Goal: Information Seeking & Learning: Learn about a topic

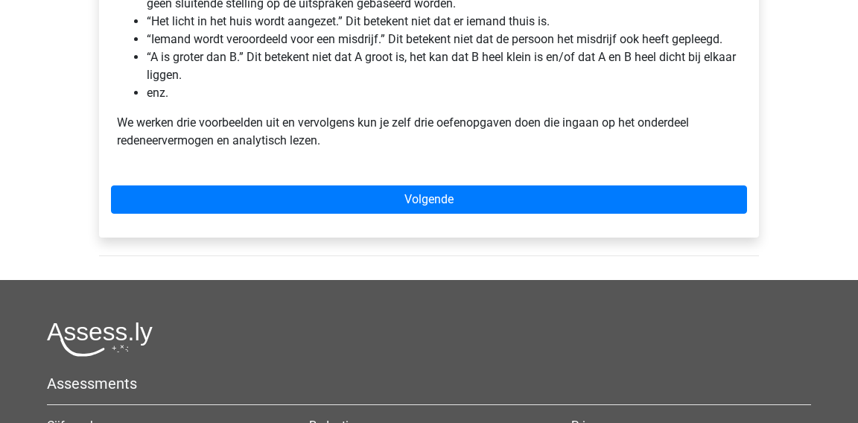
scroll to position [502, 0]
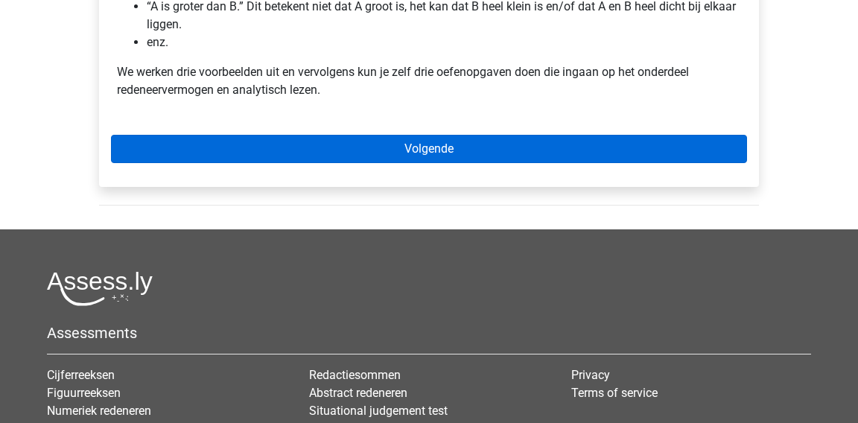
click at [545, 152] on link "Volgende" at bounding box center [429, 149] width 636 height 28
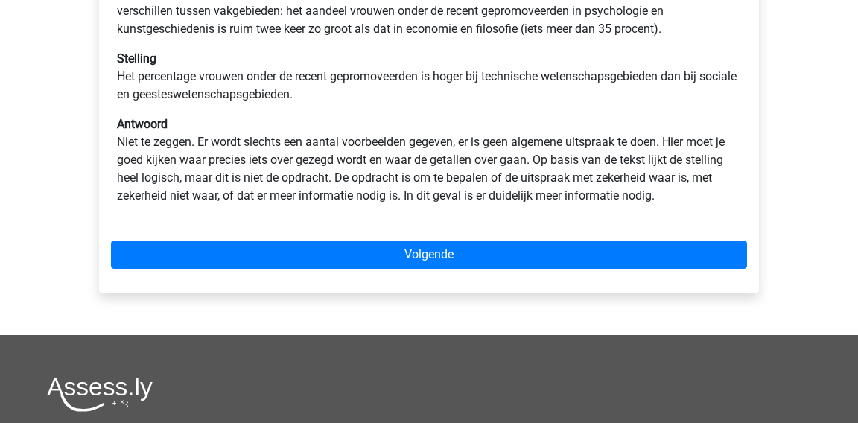
scroll to position [370, 0]
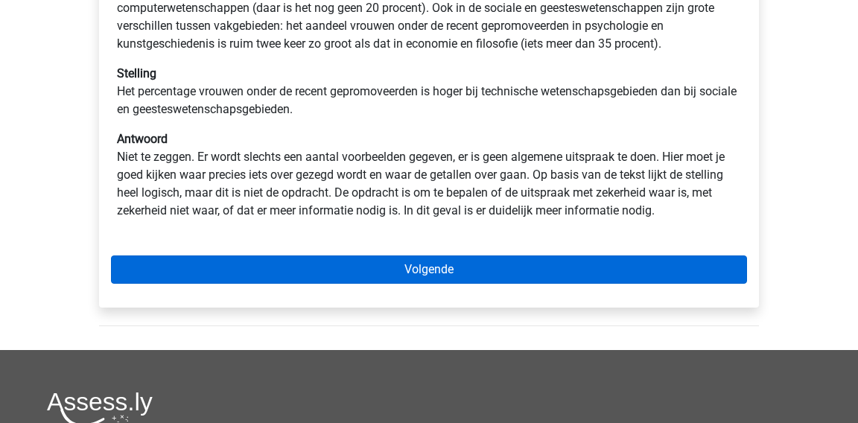
click at [517, 256] on link "Volgende" at bounding box center [429, 270] width 636 height 28
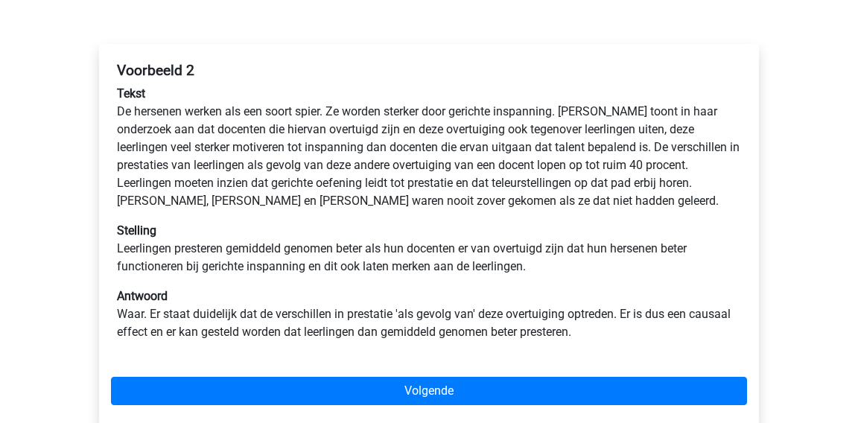
scroll to position [212, 0]
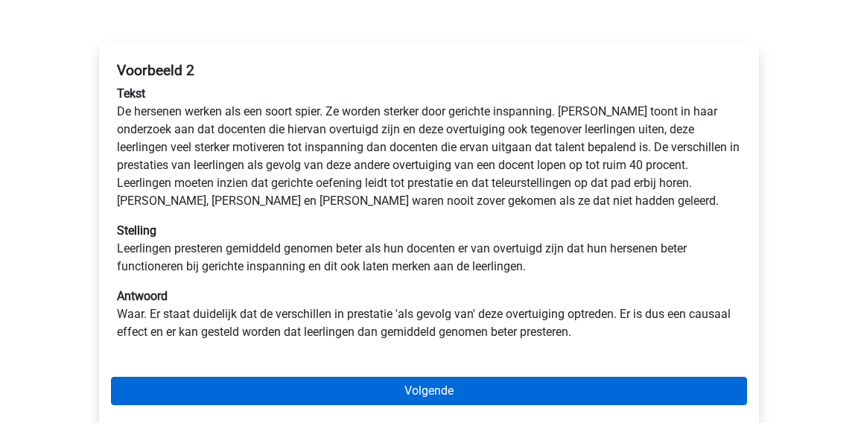
click at [510, 387] on link "Volgende" at bounding box center [429, 391] width 636 height 28
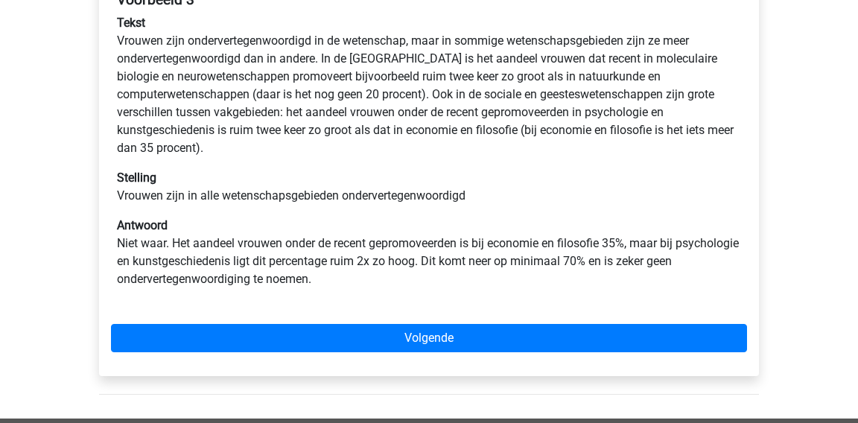
scroll to position [293, 0]
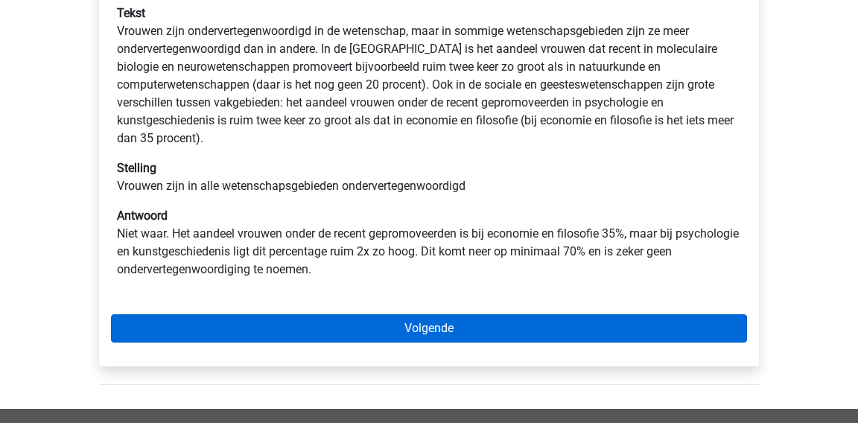
click at [490, 336] on link "Volgende" at bounding box center [429, 328] width 636 height 28
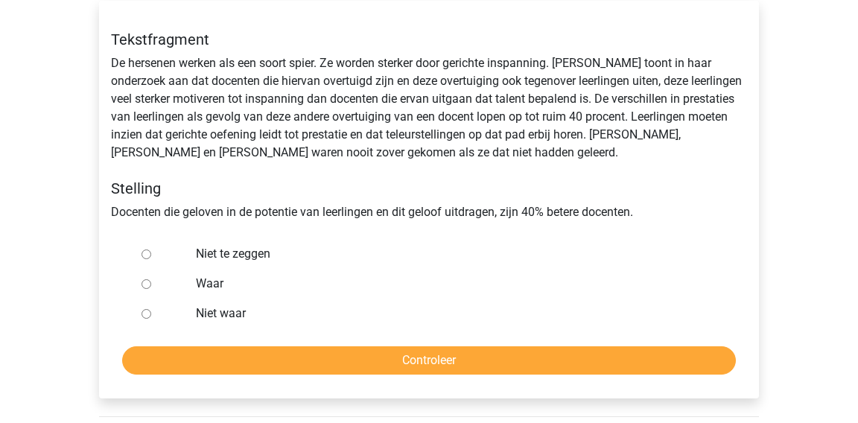
scroll to position [254, 0]
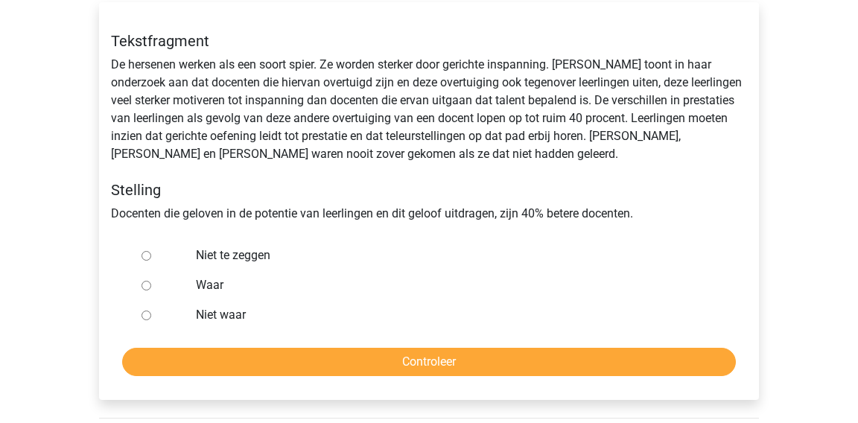
click at [263, 256] on label "Niet te zeggen" at bounding box center [454, 256] width 516 height 18
click at [151, 256] on input "Niet te zeggen" at bounding box center [147, 256] width 10 height 10
radio input "true"
click at [256, 358] on input "Controleer" at bounding box center [429, 362] width 614 height 28
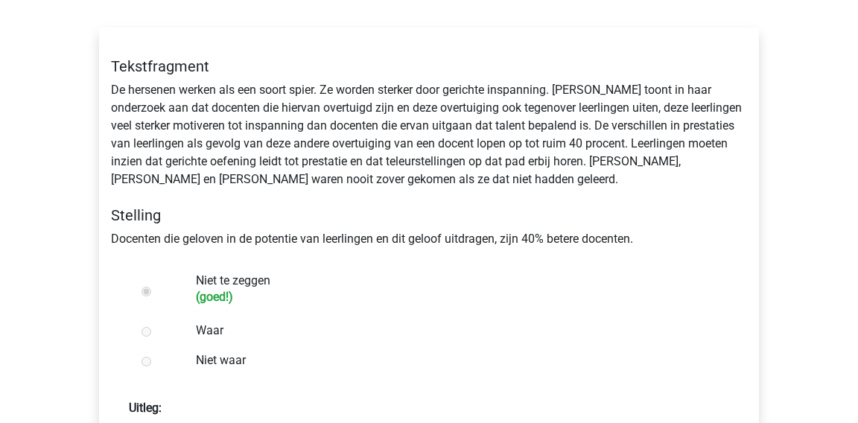
scroll to position [420, 0]
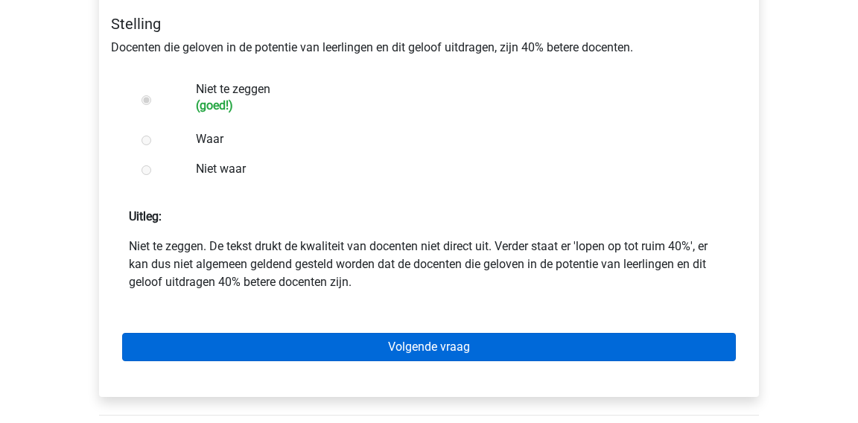
click at [380, 343] on link "Volgende vraag" at bounding box center [429, 347] width 614 height 28
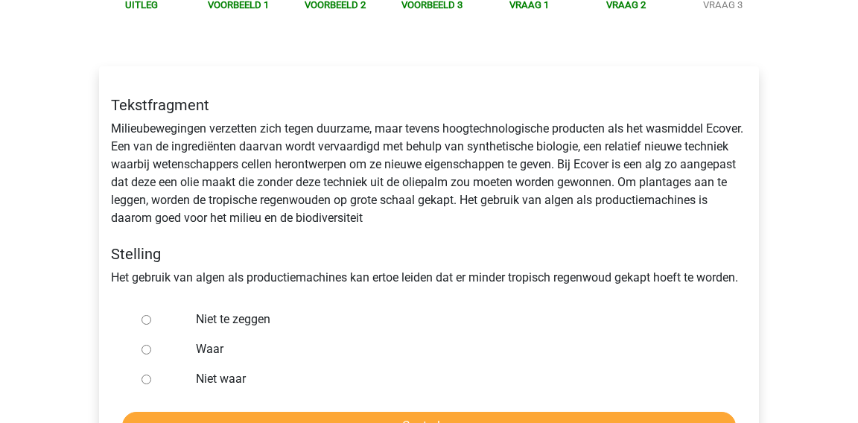
scroll to position [198, 0]
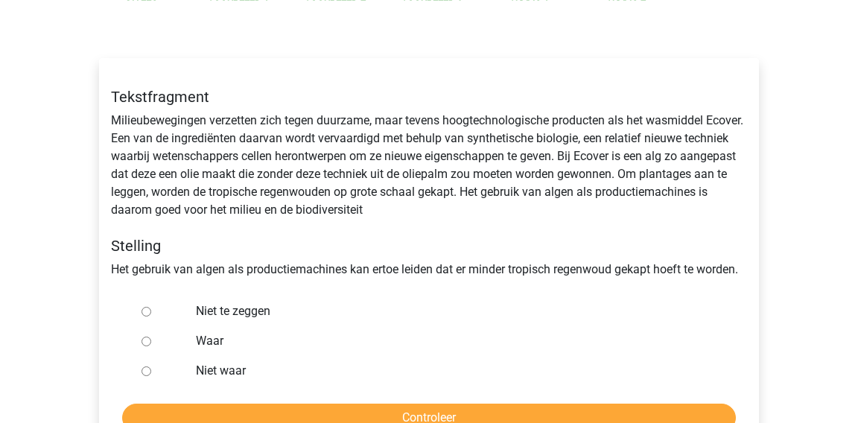
click at [142, 341] on input "Waar" at bounding box center [147, 342] width 10 height 10
radio input "true"
click at [197, 408] on input "Controleer" at bounding box center [429, 418] width 614 height 28
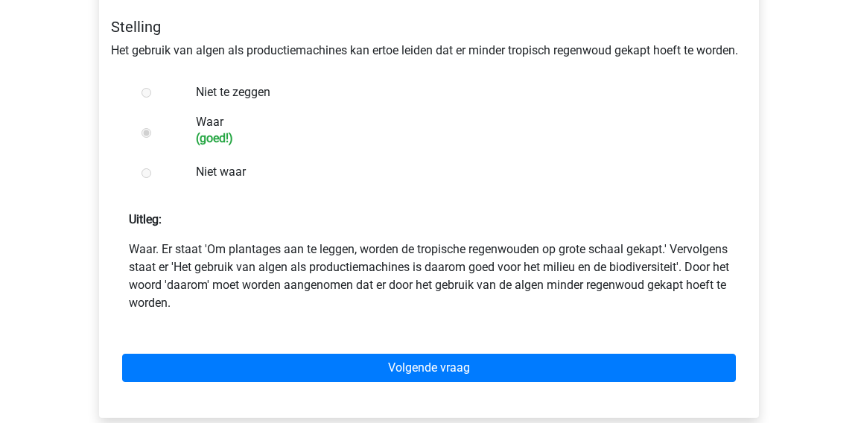
scroll to position [423, 0]
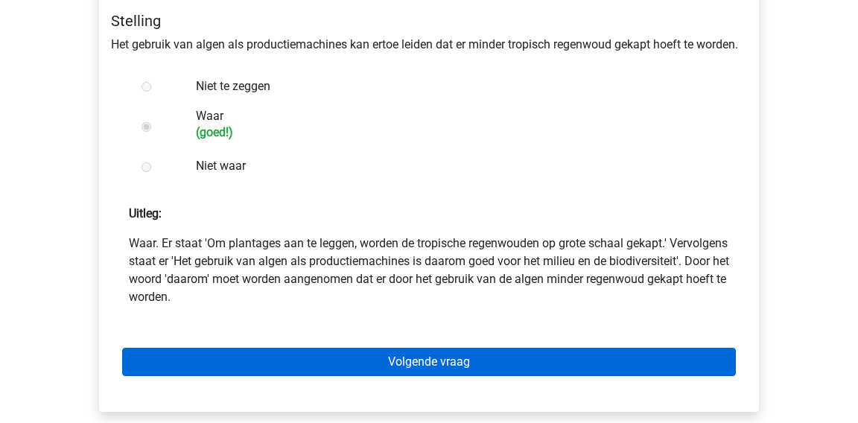
click at [378, 351] on link "Volgende vraag" at bounding box center [429, 362] width 614 height 28
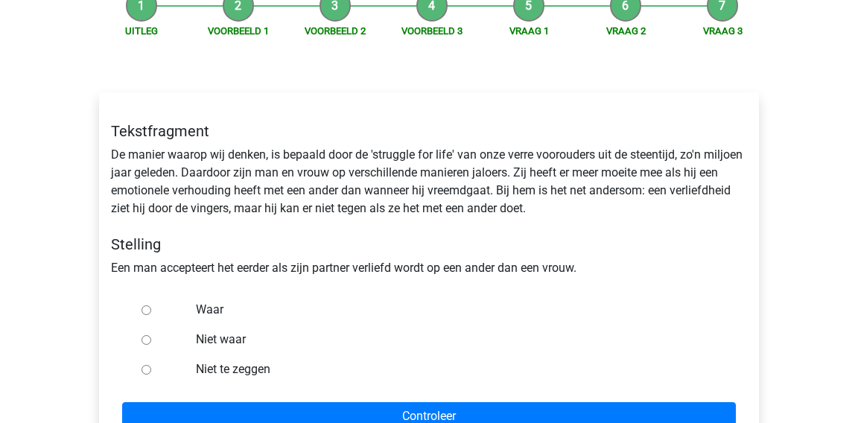
scroll to position [165, 0]
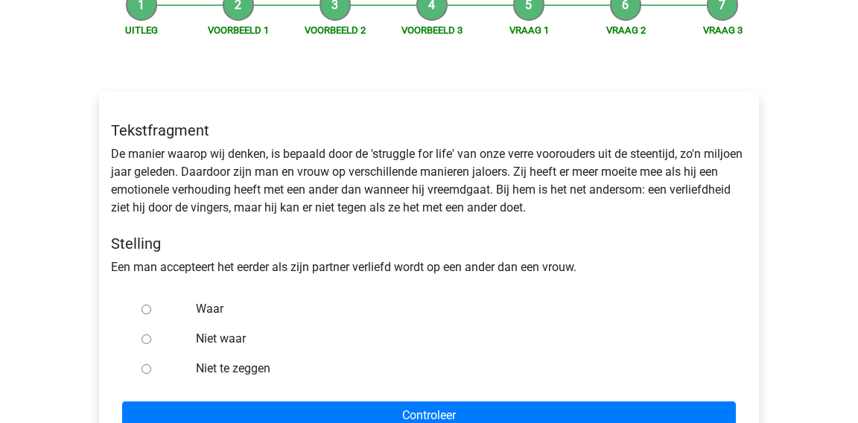
click at [211, 311] on label "Waar" at bounding box center [454, 309] width 516 height 18
click at [151, 311] on input "Waar" at bounding box center [147, 310] width 10 height 10
radio input "true"
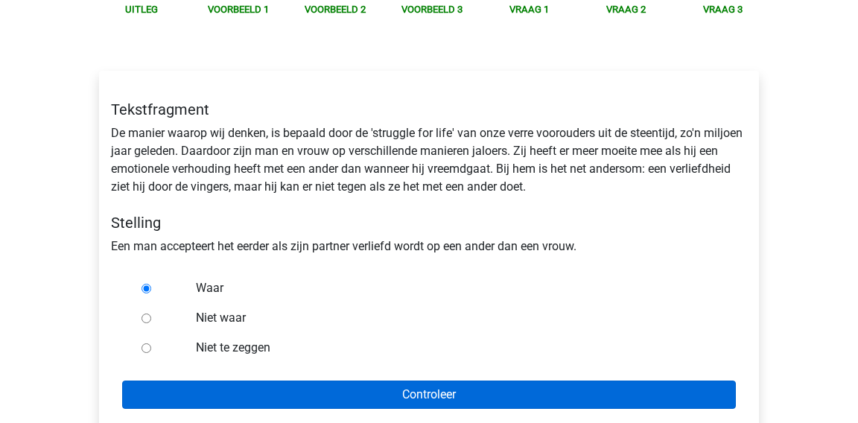
scroll to position [186, 0]
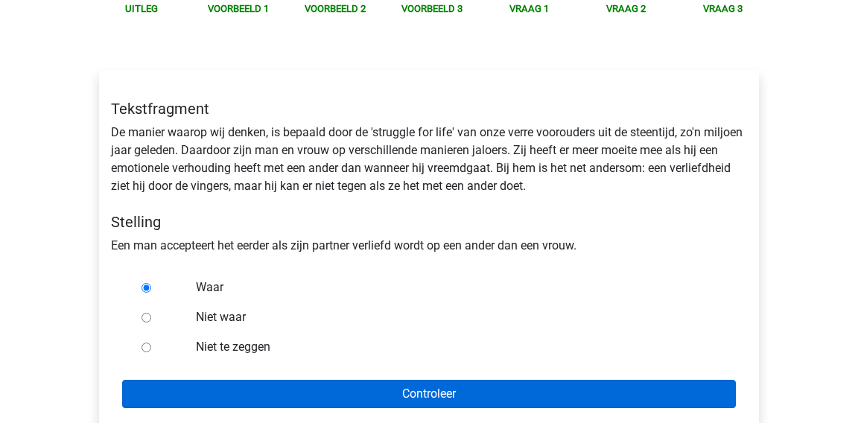
click at [334, 401] on input "Controleer" at bounding box center [429, 394] width 614 height 28
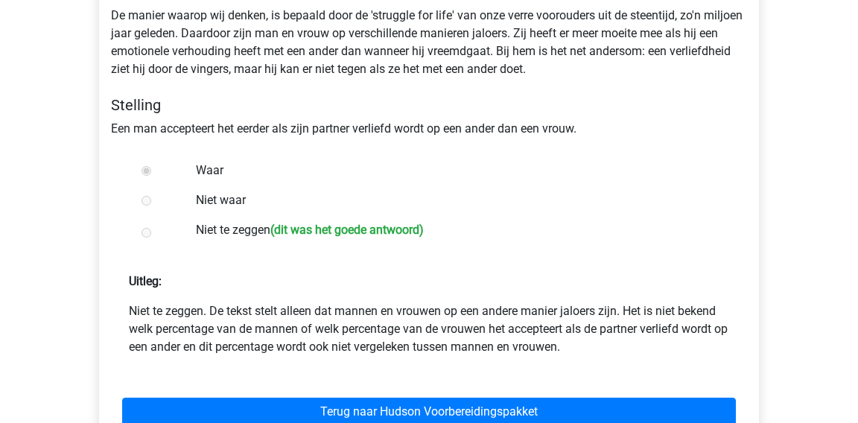
scroll to position [310, 0]
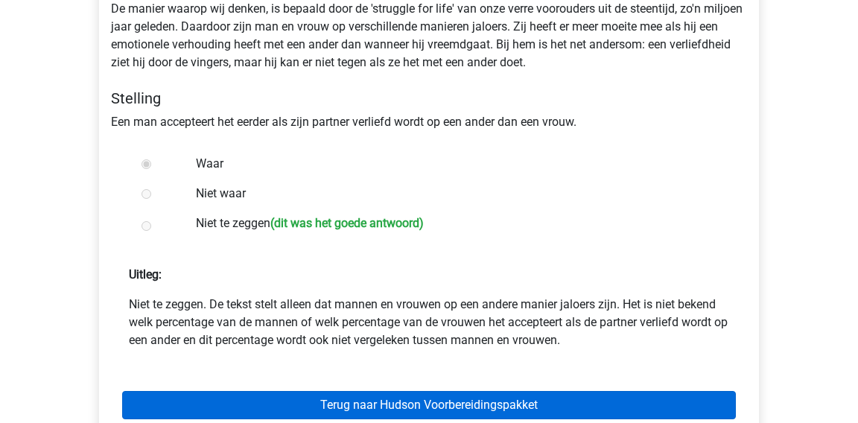
click at [322, 394] on link "Terug naar Hudson Voorbereidingspakket" at bounding box center [429, 405] width 614 height 28
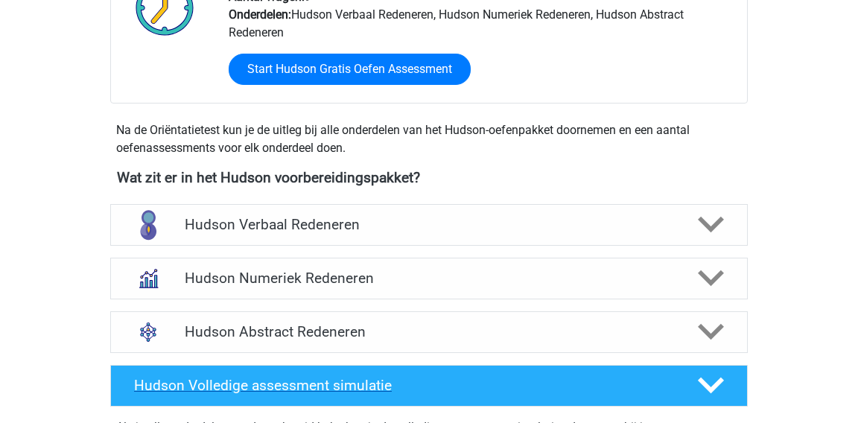
scroll to position [421, 0]
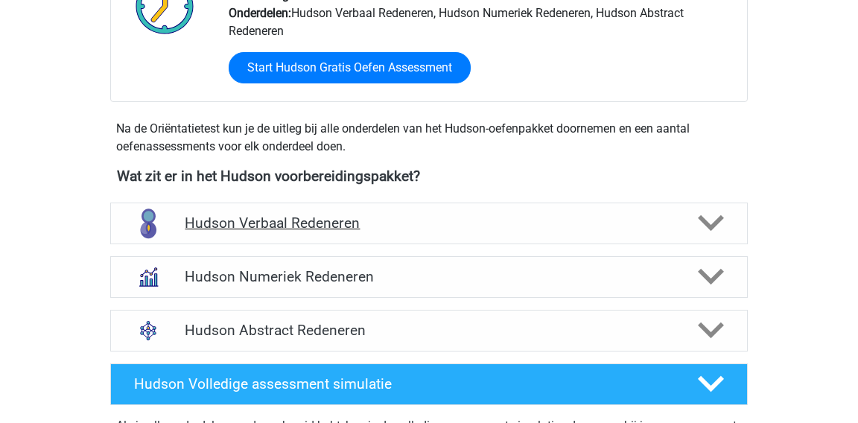
click at [373, 218] on h4 "Hudson Verbaal Redeneren" at bounding box center [429, 223] width 488 height 17
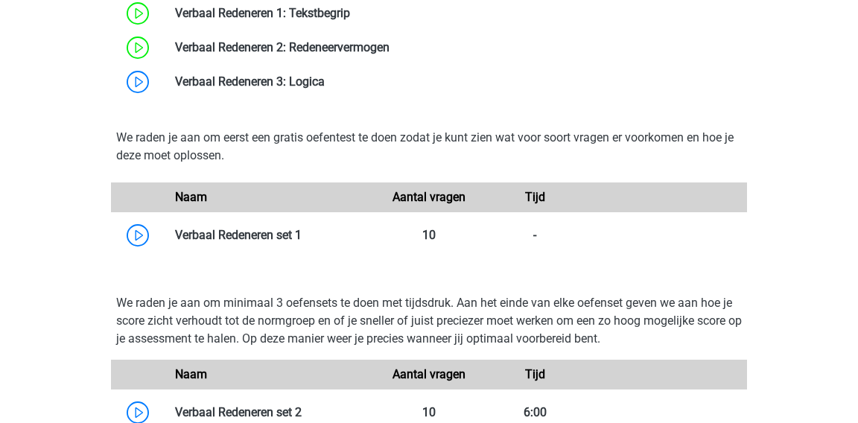
scroll to position [1043, 0]
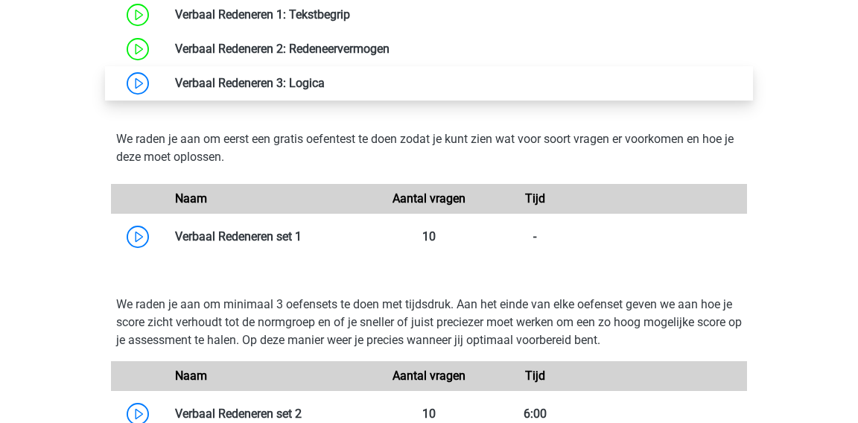
click at [325, 90] on link at bounding box center [325, 83] width 0 height 14
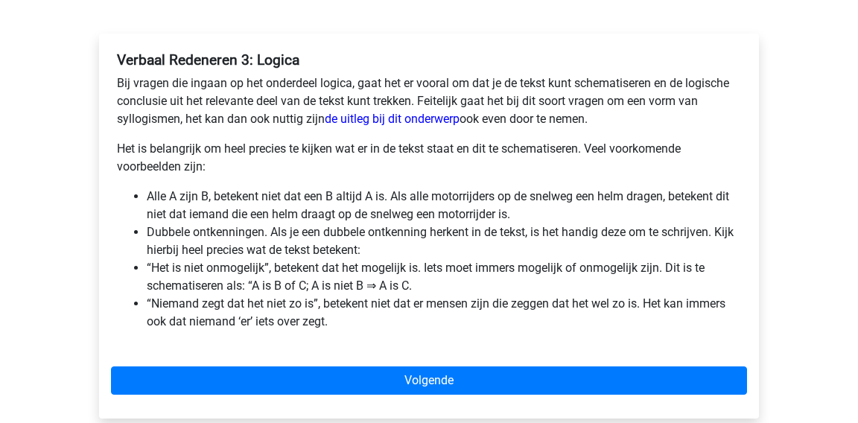
scroll to position [224, 0]
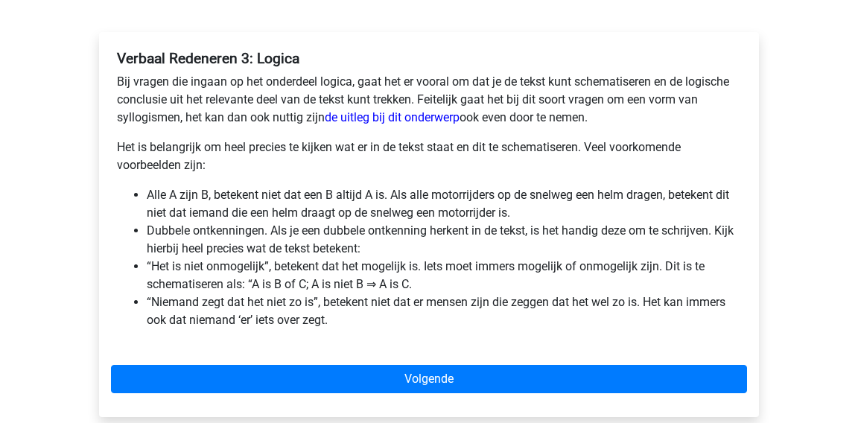
click at [277, 354] on div "Verbaal Redeneren 3: Logica Bij vragen die ingaan op het onderdeel logica, gaat…" at bounding box center [429, 224] width 660 height 385
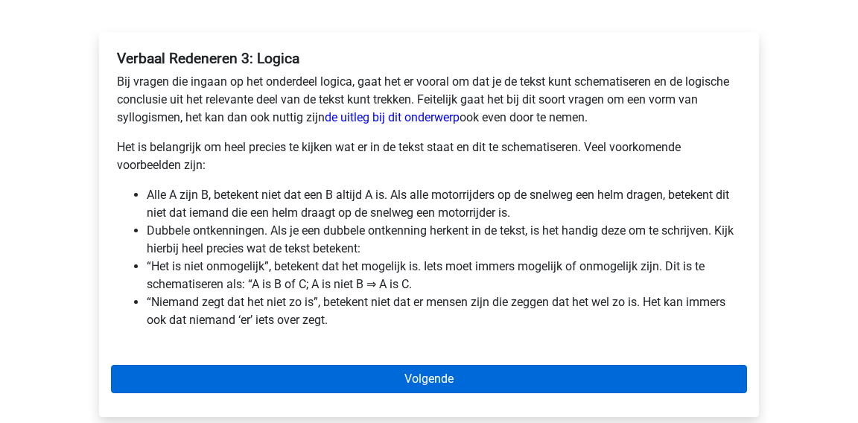
click at [273, 367] on link "Volgende" at bounding box center [429, 379] width 636 height 28
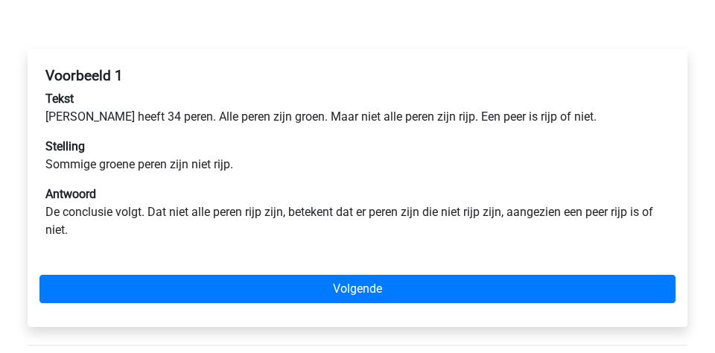
scroll to position [209, 0]
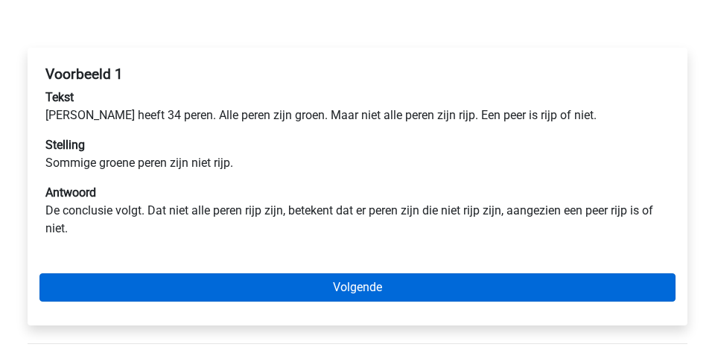
click at [239, 282] on link "Volgende" at bounding box center [357, 287] width 636 height 28
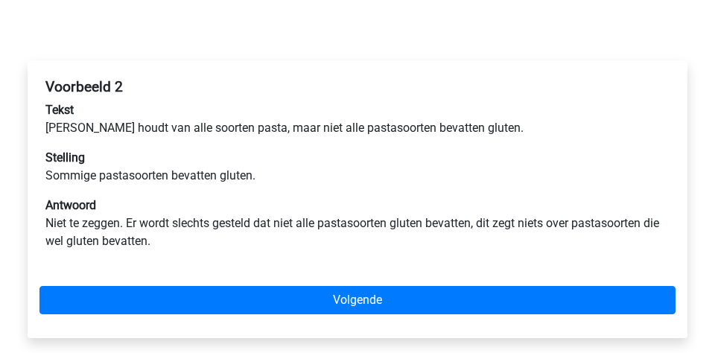
scroll to position [203, 0]
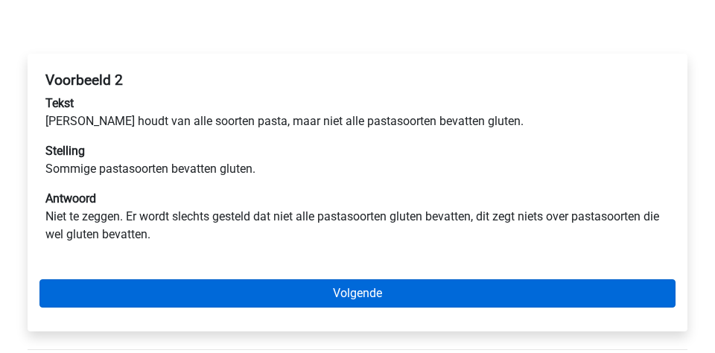
click at [235, 294] on link "Volgende" at bounding box center [357, 293] width 636 height 28
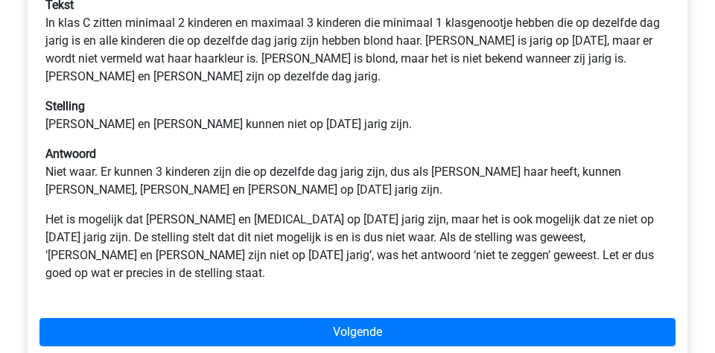
scroll to position [302, 0]
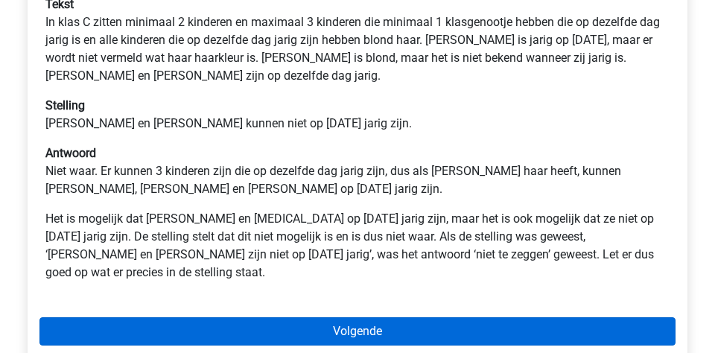
click at [235, 317] on link "Volgende" at bounding box center [357, 331] width 636 height 28
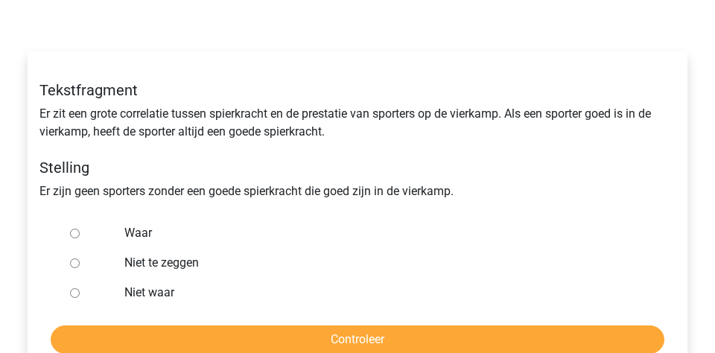
scroll to position [196, 0]
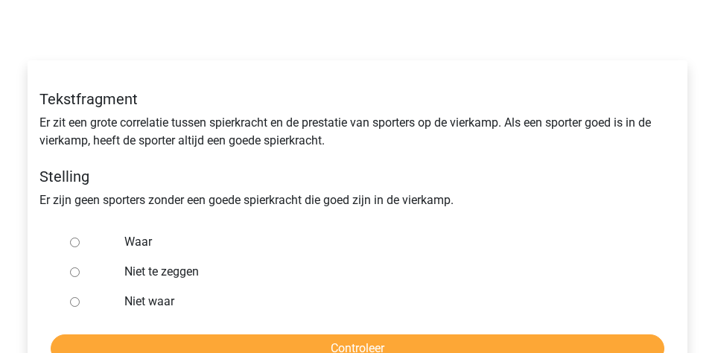
click at [77, 241] on input "Waar" at bounding box center [75, 243] width 10 height 10
radio input "true"
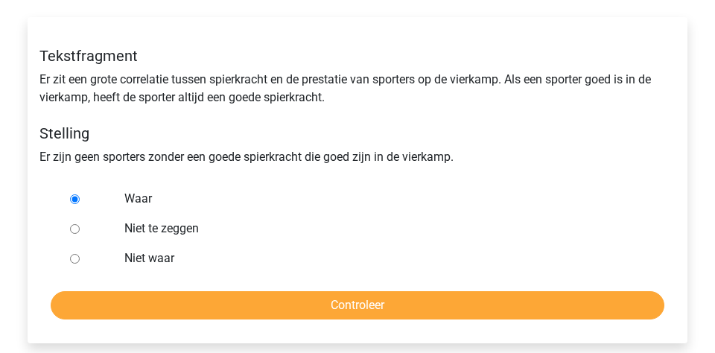
scroll to position [241, 0]
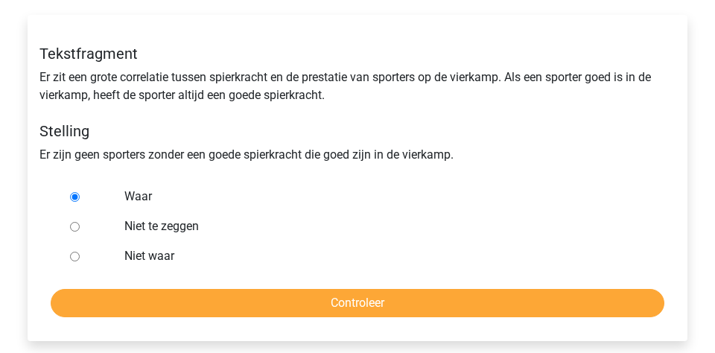
click at [207, 284] on form "Waar Niet te zeggen Niet waar Controleer" at bounding box center [357, 250] width 636 height 136
click at [206, 292] on input "Controleer" at bounding box center [358, 303] width 614 height 28
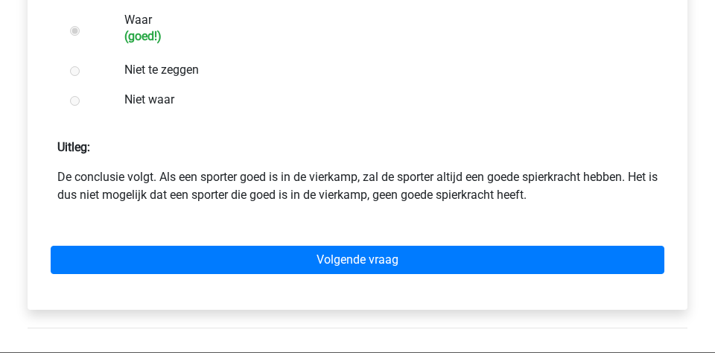
scroll to position [421, 0]
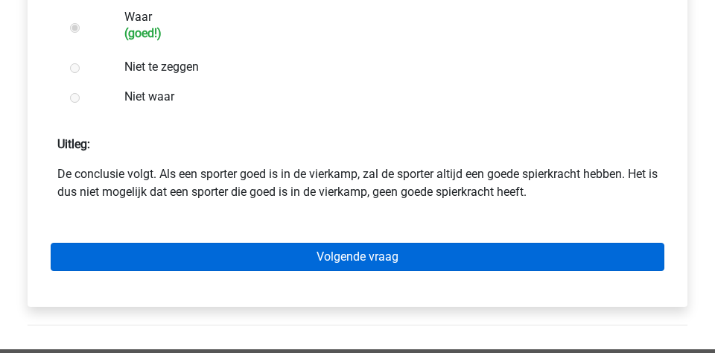
click at [256, 267] on link "Volgende vraag" at bounding box center [358, 257] width 614 height 28
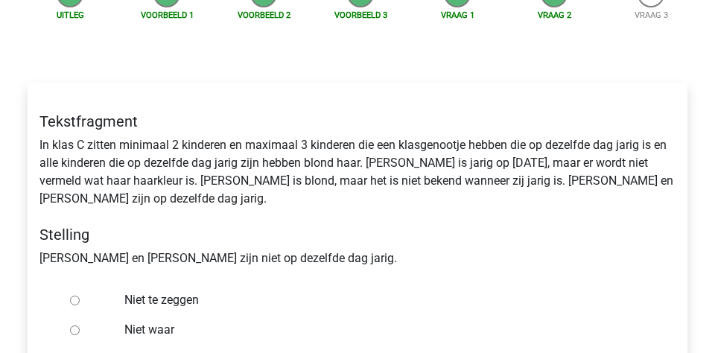
scroll to position [183, 0]
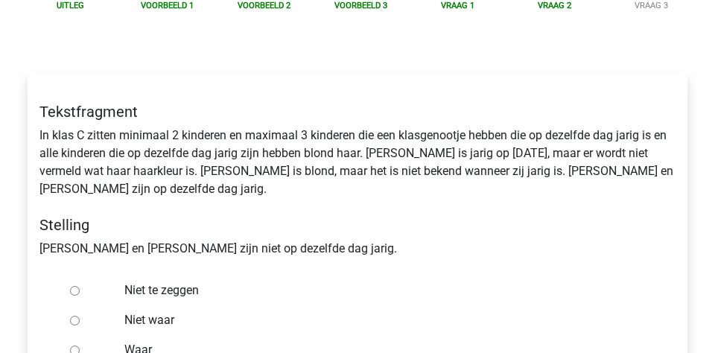
click at [121, 335] on div "Waar" at bounding box center [382, 350] width 538 height 30
click at [80, 335] on div at bounding box center [88, 350] width 49 height 30
click at [75, 346] on input "Waar" at bounding box center [75, 351] width 10 height 10
radio input "true"
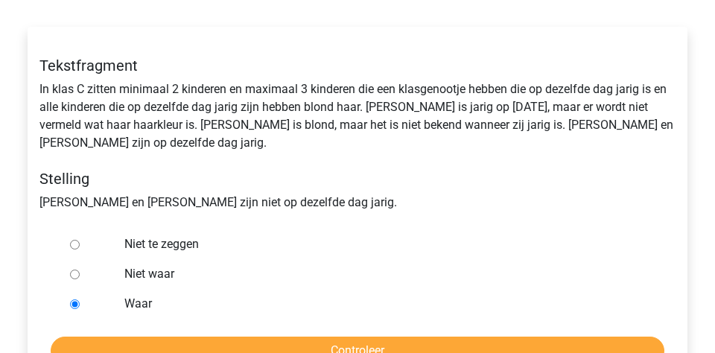
scroll to position [232, 0]
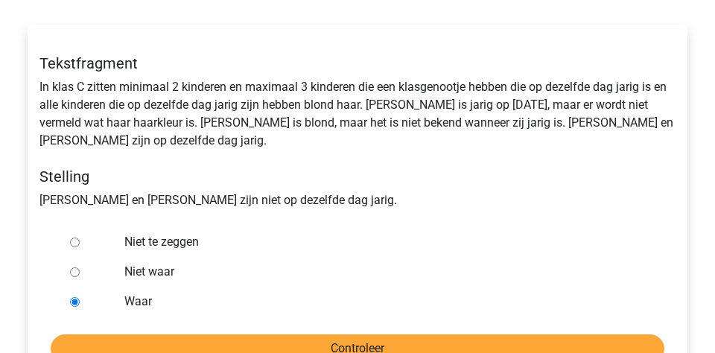
click at [208, 335] on input "Controleer" at bounding box center [358, 349] width 614 height 28
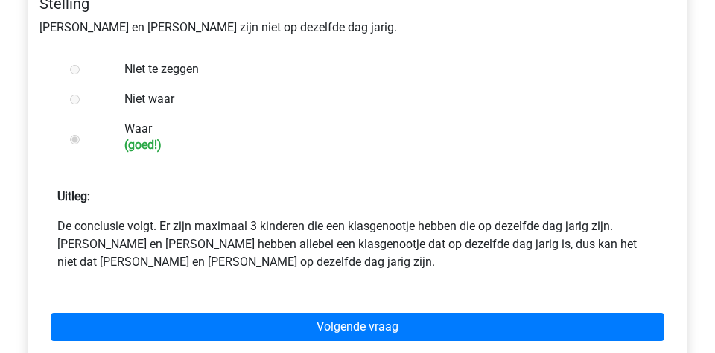
scroll to position [405, 0]
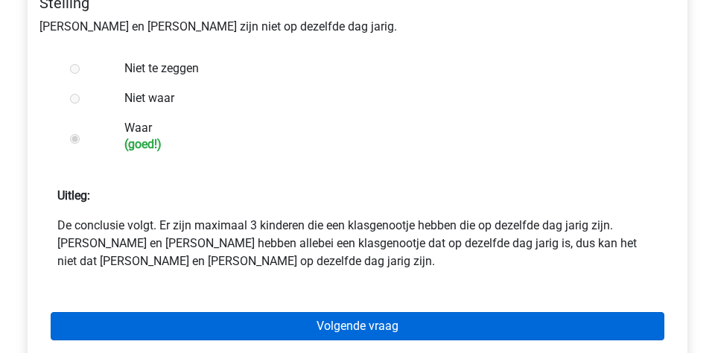
click at [206, 312] on link "Volgende vraag" at bounding box center [358, 326] width 614 height 28
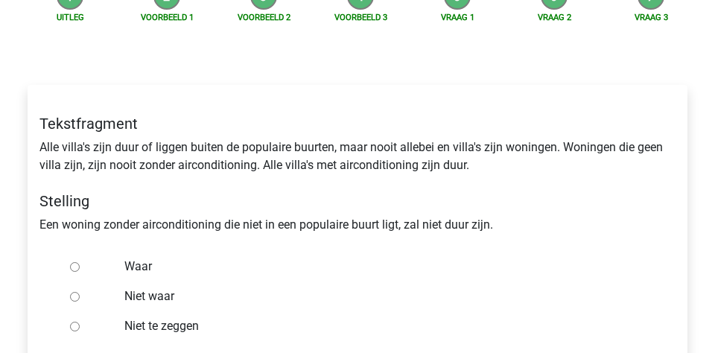
scroll to position [171, 0]
click at [70, 323] on input "Niet te zeggen" at bounding box center [75, 327] width 10 height 10
radio input "true"
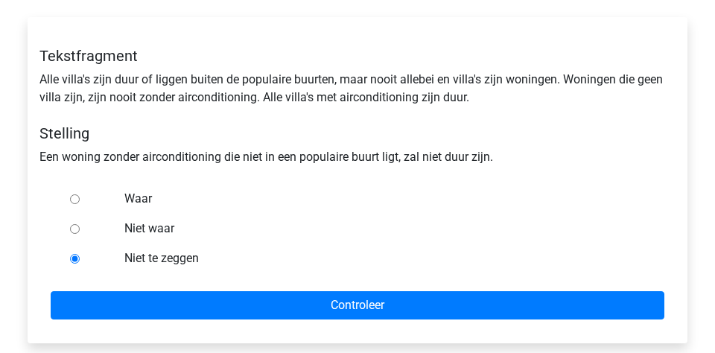
scroll to position [245, 0]
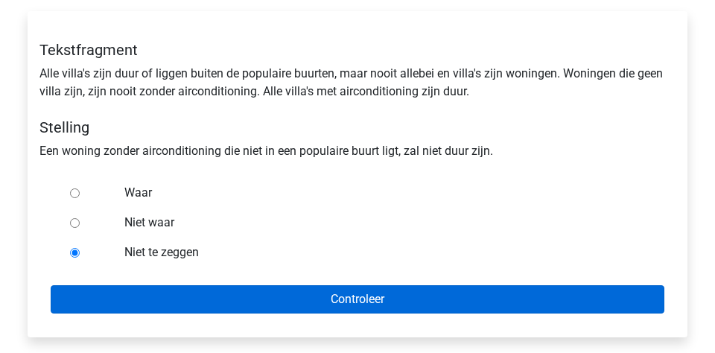
click at [101, 302] on input "Controleer" at bounding box center [358, 299] width 614 height 28
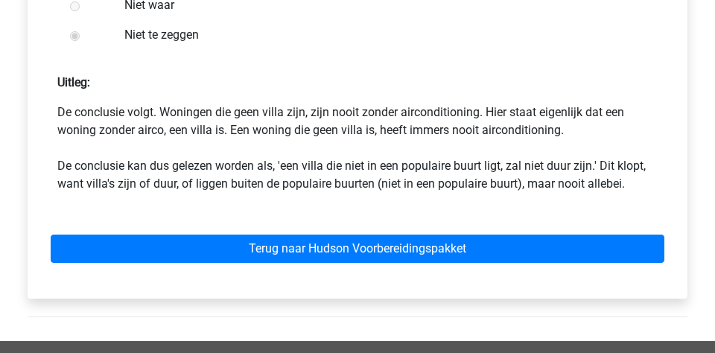
scroll to position [494, 0]
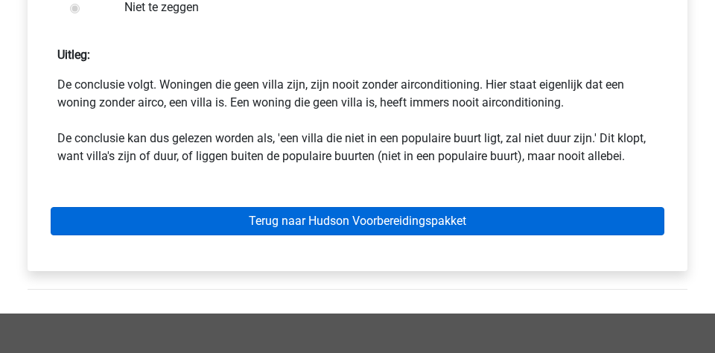
click at [118, 215] on link "Terug naar Hudson Voorbereidingspakket" at bounding box center [358, 221] width 614 height 28
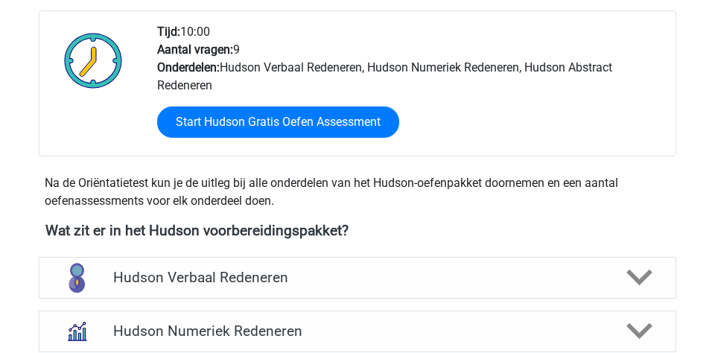
scroll to position [395, 0]
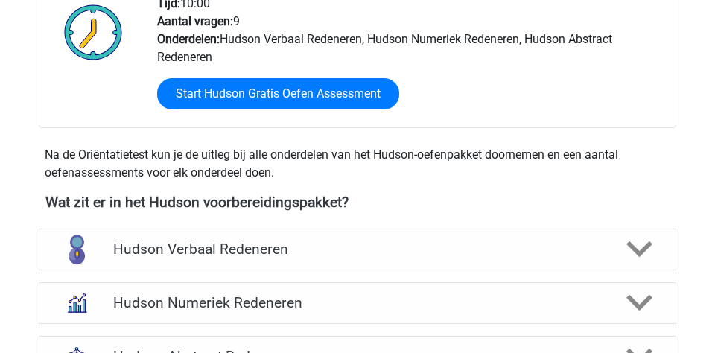
click at [137, 238] on div "Hudson Verbaal Redeneren" at bounding box center [358, 250] width 638 height 42
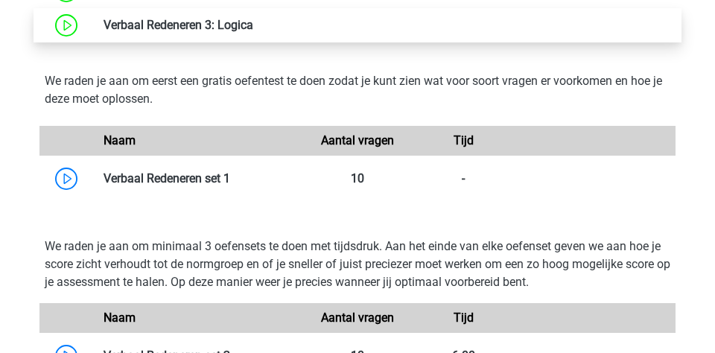
scroll to position [1179, 0]
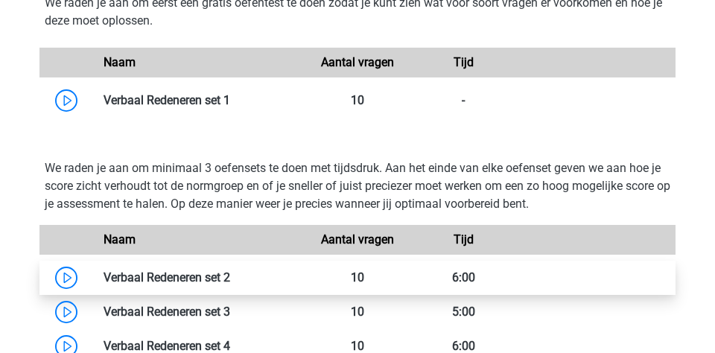
click at [230, 275] on link at bounding box center [230, 277] width 0 height 14
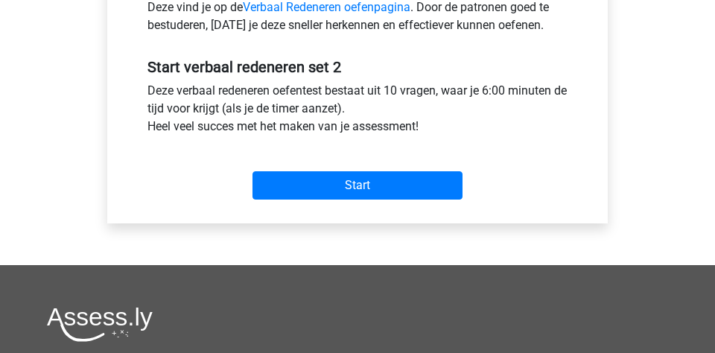
scroll to position [537, 0]
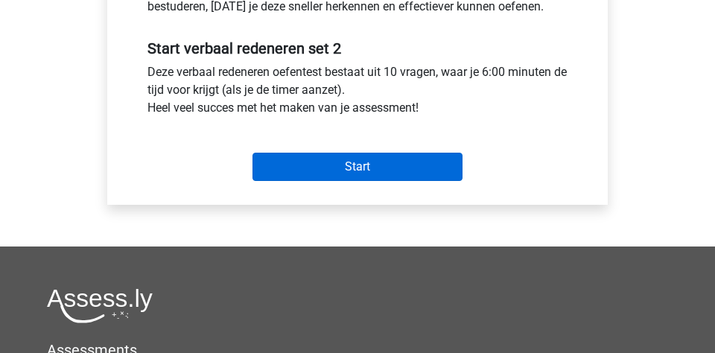
click at [291, 154] on input "Start" at bounding box center [358, 167] width 210 height 28
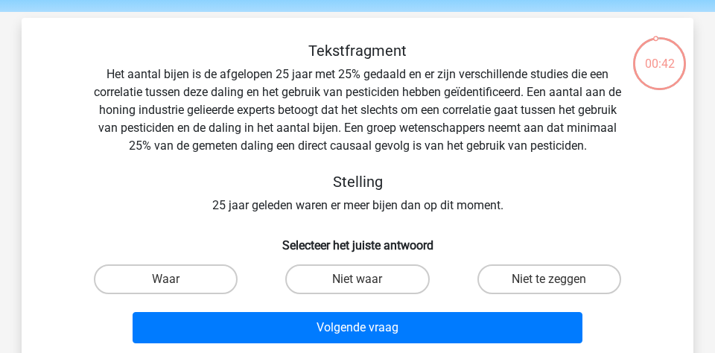
scroll to position [47, 0]
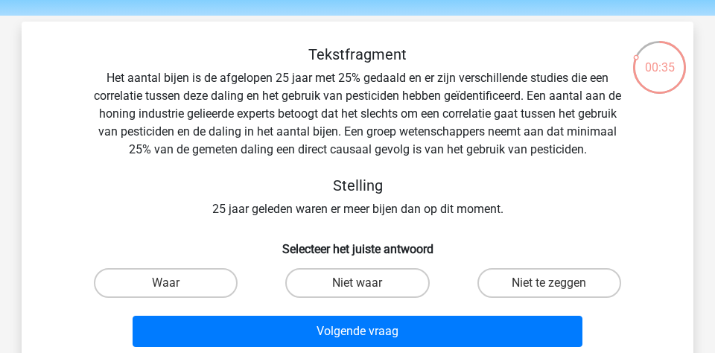
click at [174, 290] on input "Waar" at bounding box center [171, 288] width 10 height 10
radio input "true"
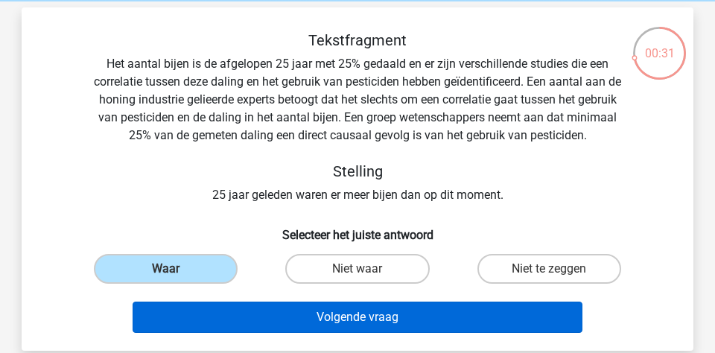
scroll to position [63, 0]
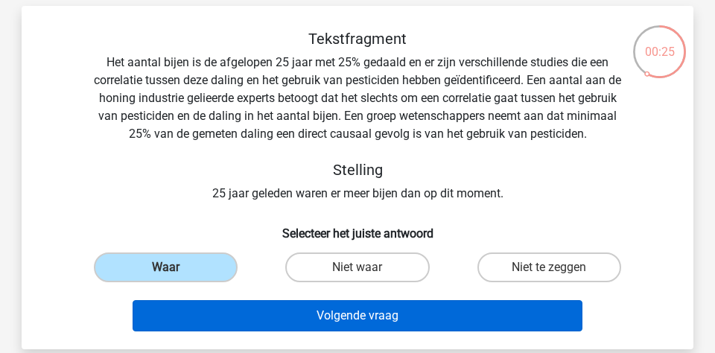
click at [241, 315] on button "Volgende vraag" at bounding box center [358, 315] width 451 height 31
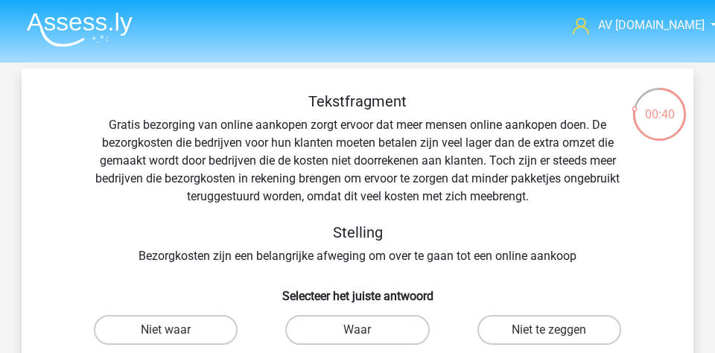
click at [279, 319] on div "Waar" at bounding box center [357, 330] width 180 height 30
click at [288, 319] on div "Waar" at bounding box center [357, 330] width 180 height 30
click at [307, 323] on label "Waar" at bounding box center [357, 330] width 144 height 30
click at [358, 330] on input "Waar" at bounding box center [363, 335] width 10 height 10
radio input "true"
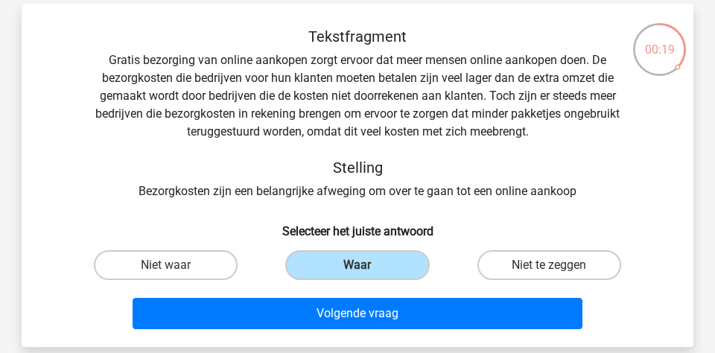
scroll to position [66, 0]
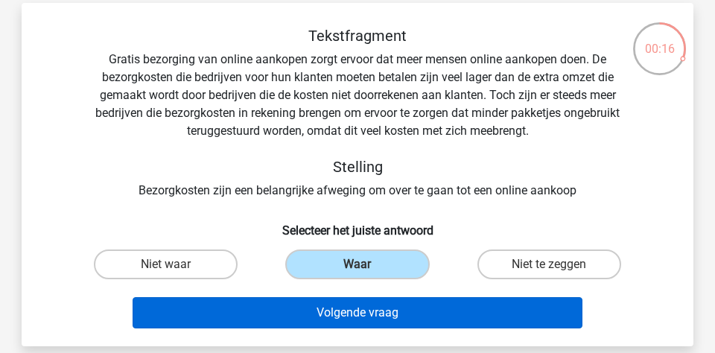
click at [255, 308] on button "Volgende vraag" at bounding box center [358, 312] width 451 height 31
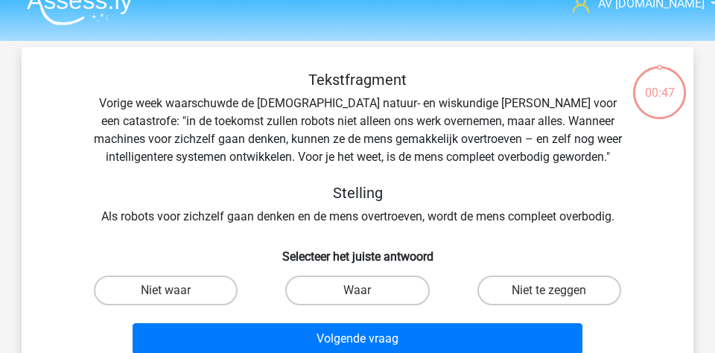
scroll to position [25, 0]
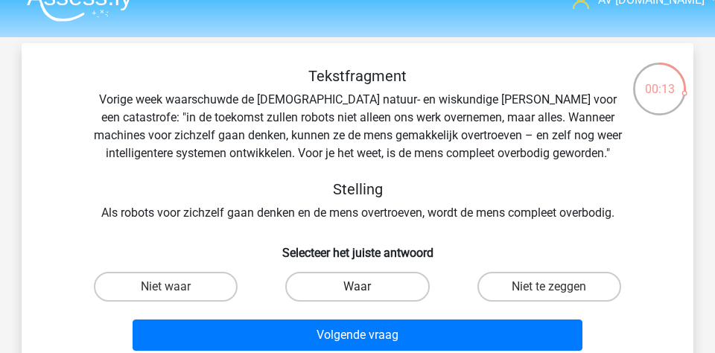
click at [302, 288] on label "Waar" at bounding box center [357, 287] width 144 height 30
click at [358, 288] on input "Waar" at bounding box center [363, 292] width 10 height 10
radio input "true"
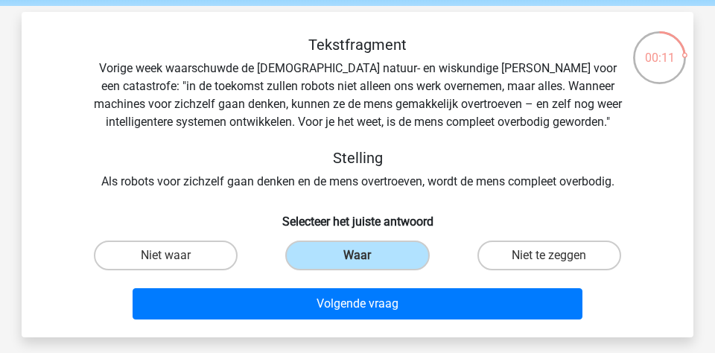
scroll to position [62, 0]
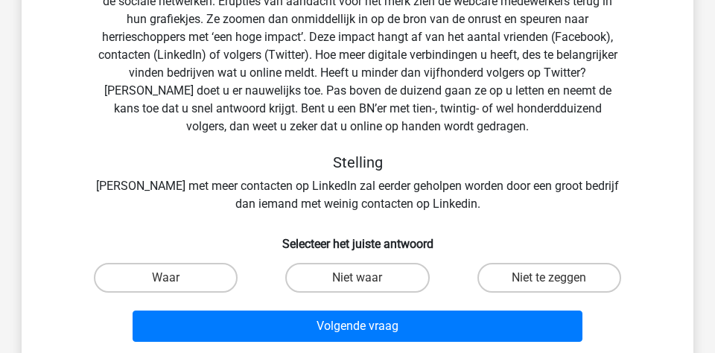
scroll to position [169, 0]
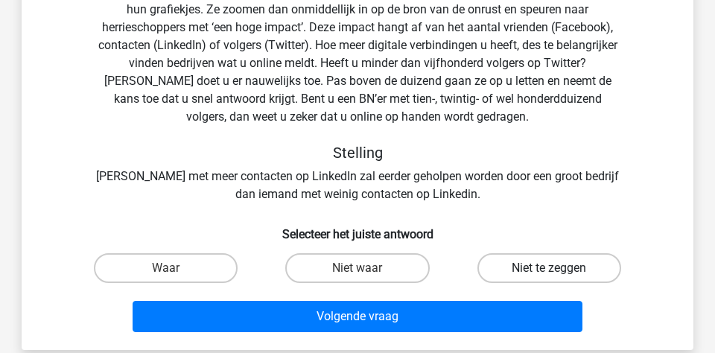
click at [501, 256] on label "Niet te zeggen" at bounding box center [550, 268] width 144 height 30
click at [549, 268] on input "Niet te zeggen" at bounding box center [554, 273] width 10 height 10
radio input "true"
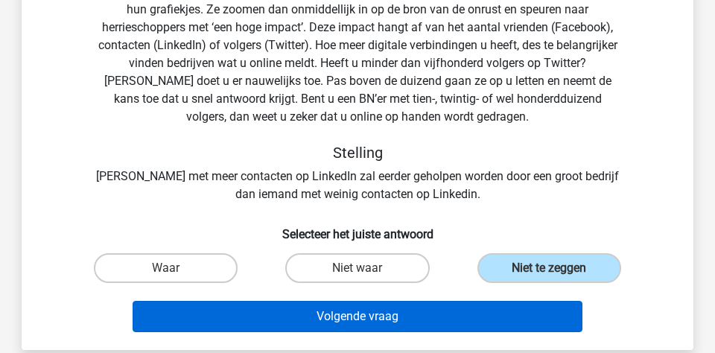
click at [411, 312] on button "Volgende vraag" at bounding box center [358, 316] width 451 height 31
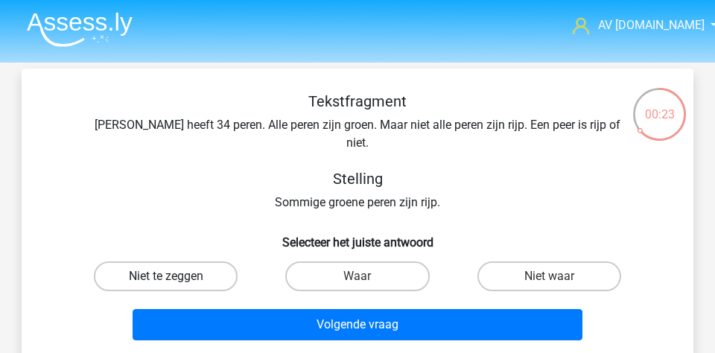
click at [200, 262] on label "Niet te zeggen" at bounding box center [166, 277] width 144 height 30
click at [176, 276] on input "Niet te zeggen" at bounding box center [171, 281] width 10 height 10
radio input "true"
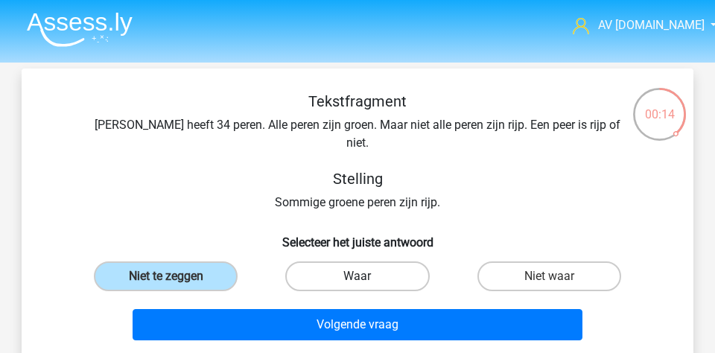
click at [297, 264] on label "Waar" at bounding box center [357, 277] width 144 height 30
click at [358, 276] on input "Waar" at bounding box center [363, 281] width 10 height 10
radio input "true"
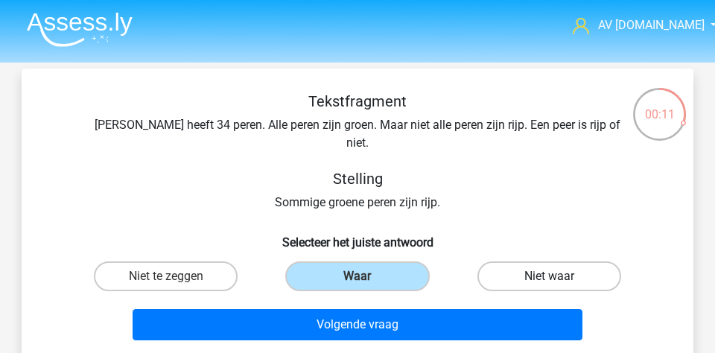
click at [484, 262] on label "Niet waar" at bounding box center [550, 277] width 144 height 30
click at [549, 276] on input "Niet waar" at bounding box center [554, 281] width 10 height 10
radio input "true"
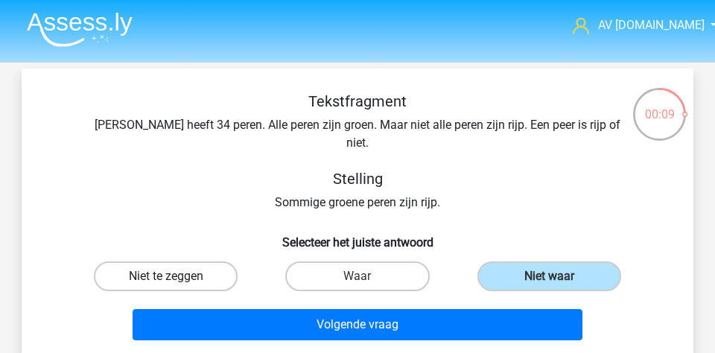
click at [124, 265] on label "Niet te zeggen" at bounding box center [166, 277] width 144 height 30
click at [166, 276] on input "Niet te zeggen" at bounding box center [171, 281] width 10 height 10
radio input "true"
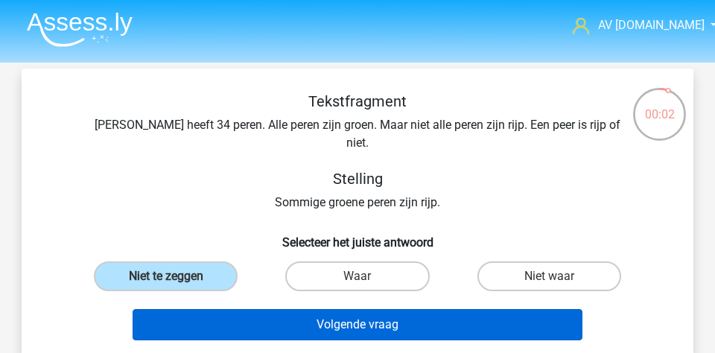
click at [158, 309] on button "Volgende vraag" at bounding box center [358, 324] width 451 height 31
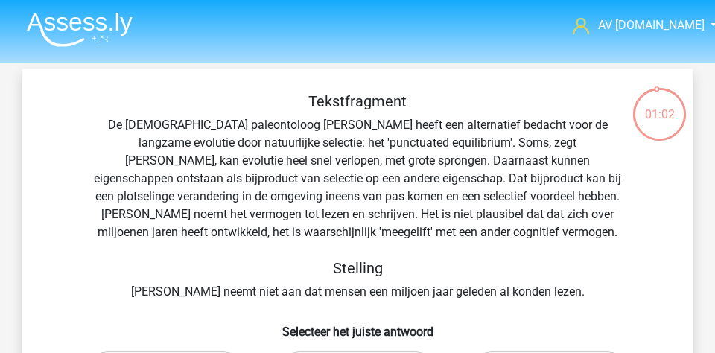
scroll to position [36, 0]
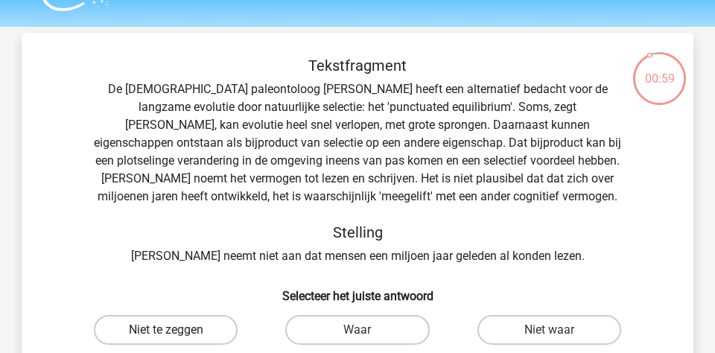
click at [204, 321] on label "Niet te zeggen" at bounding box center [166, 330] width 144 height 30
click at [176, 330] on input "Niet te zeggen" at bounding box center [171, 335] width 10 height 10
radio input "true"
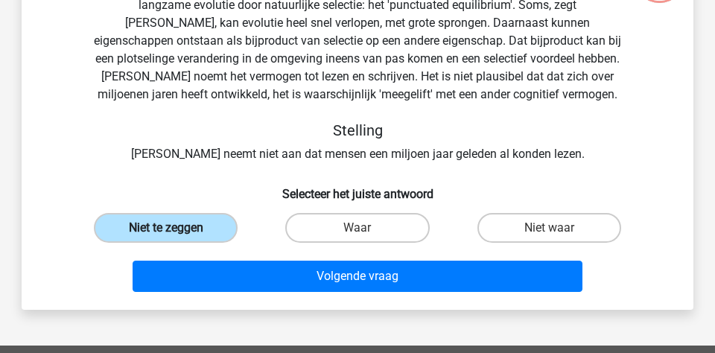
scroll to position [145, 0]
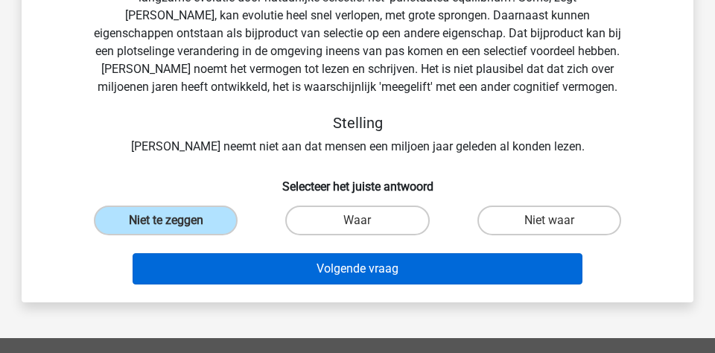
click at [265, 261] on button "Volgende vraag" at bounding box center [358, 268] width 451 height 31
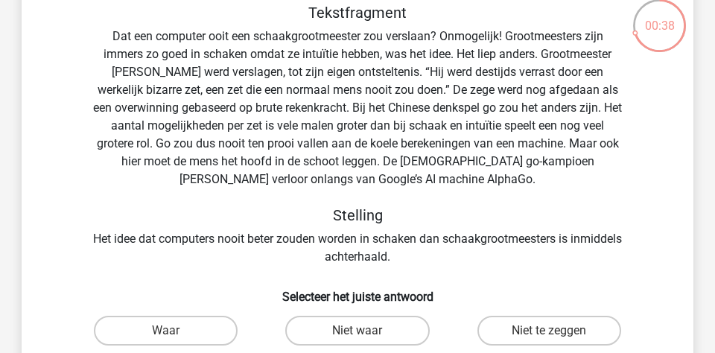
scroll to position [92, 0]
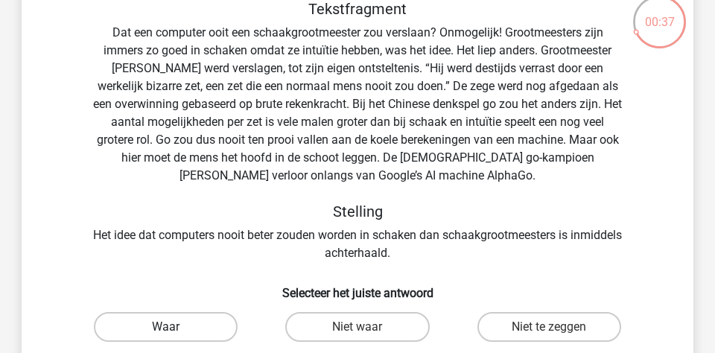
click at [186, 323] on label "Waar" at bounding box center [166, 327] width 144 height 30
click at [176, 327] on input "Waar" at bounding box center [171, 332] width 10 height 10
radio input "true"
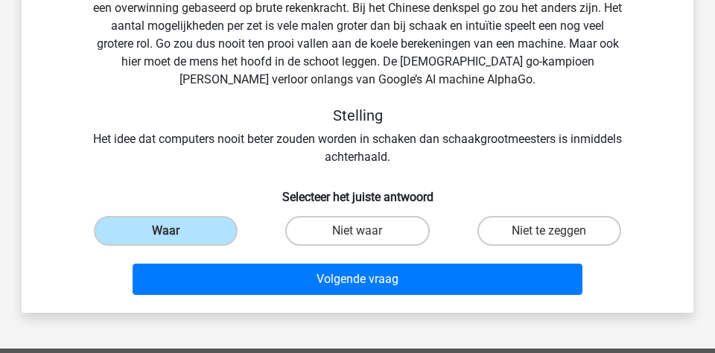
scroll to position [192, 0]
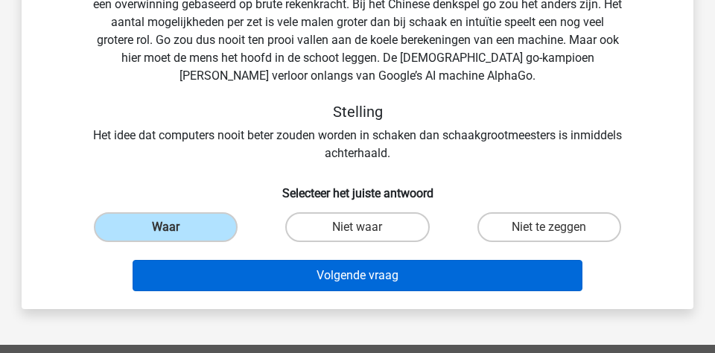
click at [246, 282] on button "Volgende vraag" at bounding box center [358, 275] width 451 height 31
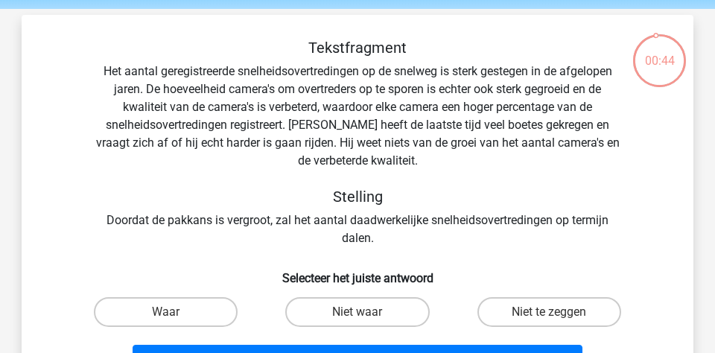
scroll to position [54, 0]
click at [505, 306] on label "Niet te zeggen" at bounding box center [550, 312] width 144 height 30
click at [549, 312] on input "Niet te zeggen" at bounding box center [554, 317] width 10 height 10
radio input "true"
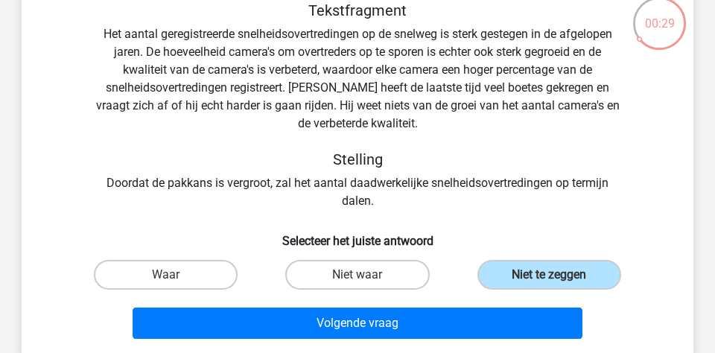
scroll to position [92, 0]
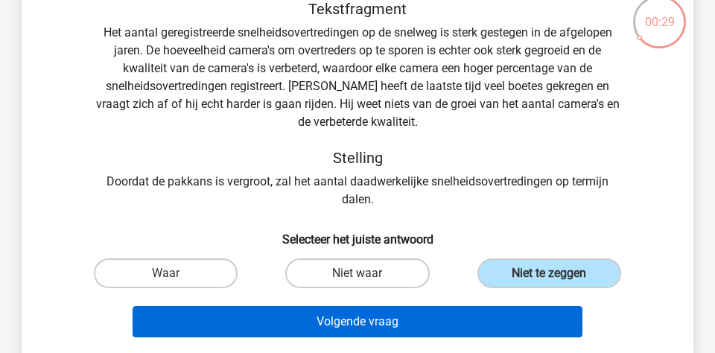
click at [422, 312] on button "Volgende vraag" at bounding box center [358, 321] width 451 height 31
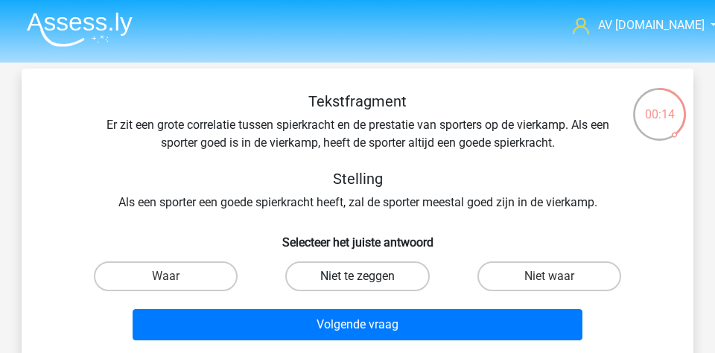
click at [384, 267] on label "Niet te zeggen" at bounding box center [357, 277] width 144 height 30
click at [367, 276] on input "Niet te zeggen" at bounding box center [363, 281] width 10 height 10
radio input "true"
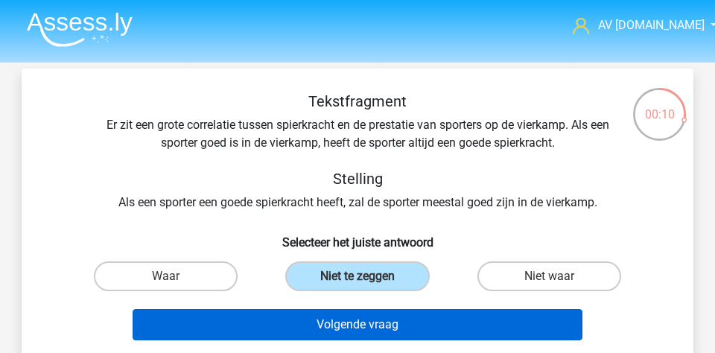
click at [385, 320] on button "Volgende vraag" at bounding box center [358, 324] width 451 height 31
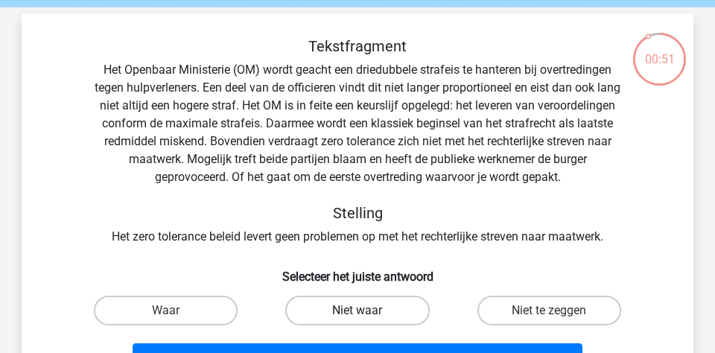
scroll to position [55, 0]
click at [305, 297] on label "Niet waar" at bounding box center [357, 311] width 144 height 30
click at [358, 311] on input "Niet waar" at bounding box center [363, 316] width 10 height 10
radio input "true"
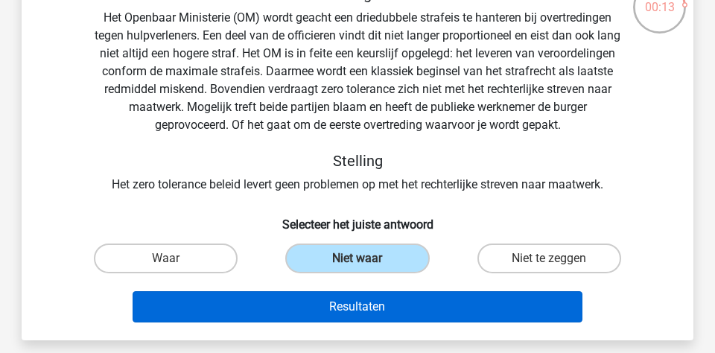
scroll to position [98, 0]
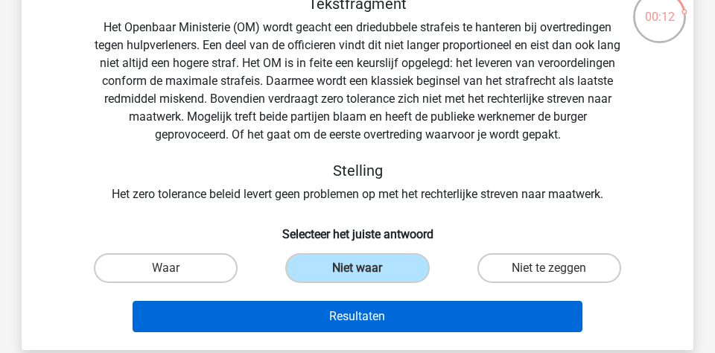
click at [310, 304] on button "Resultaten" at bounding box center [358, 316] width 451 height 31
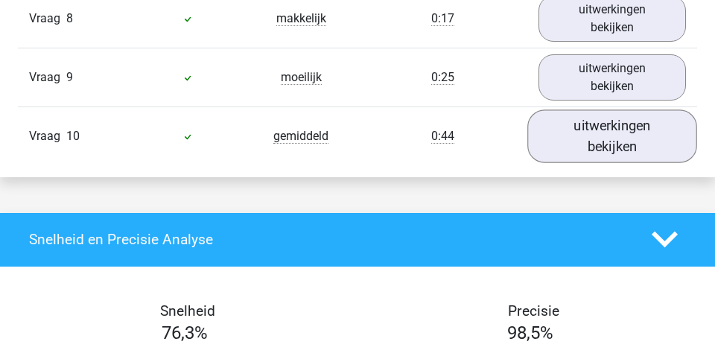
scroll to position [1398, 0]
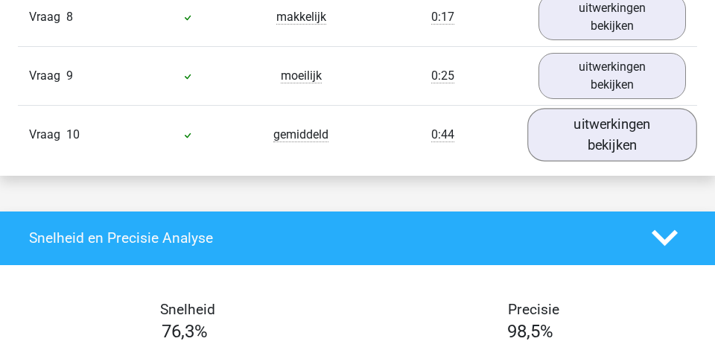
click at [608, 130] on link "uitwerkingen bekijken" at bounding box center [612, 134] width 170 height 53
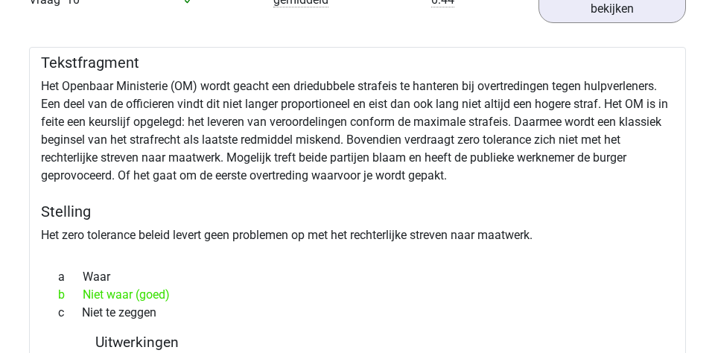
scroll to position [1482, 0]
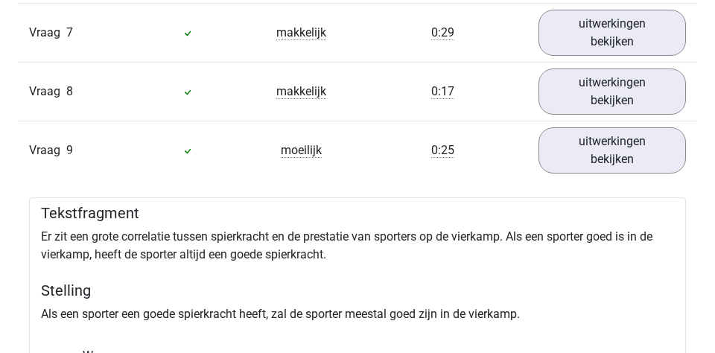
scroll to position [1269, 0]
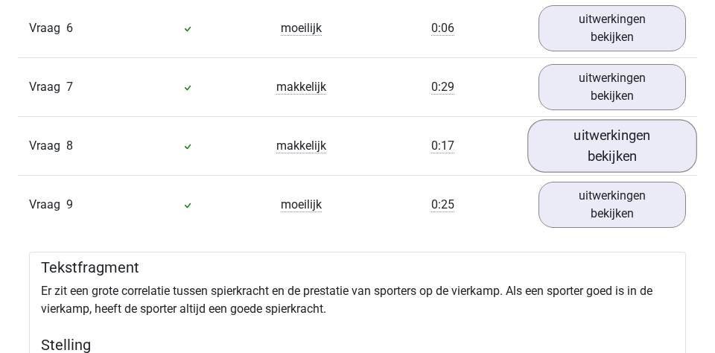
click at [554, 168] on link "uitwerkingen bekijken" at bounding box center [612, 145] width 170 height 53
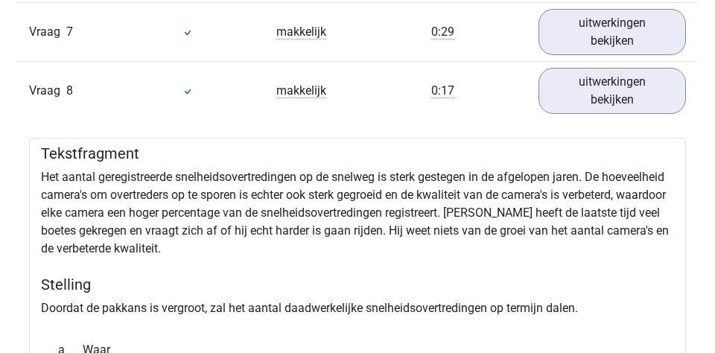
scroll to position [1255, 0]
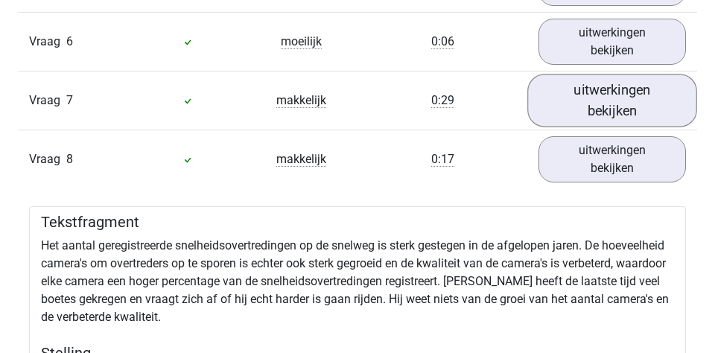
click at [576, 108] on link "uitwerkingen bekijken" at bounding box center [612, 100] width 170 height 53
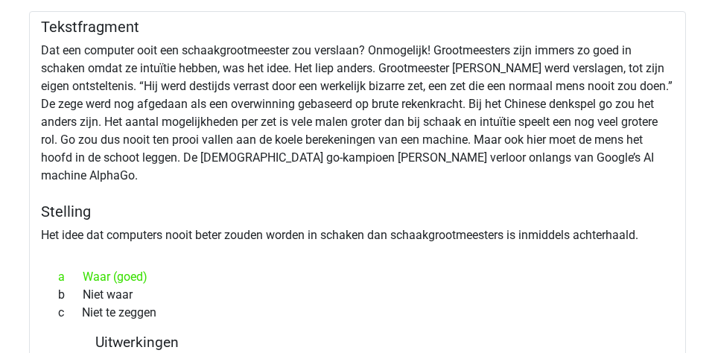
scroll to position [1164, 0]
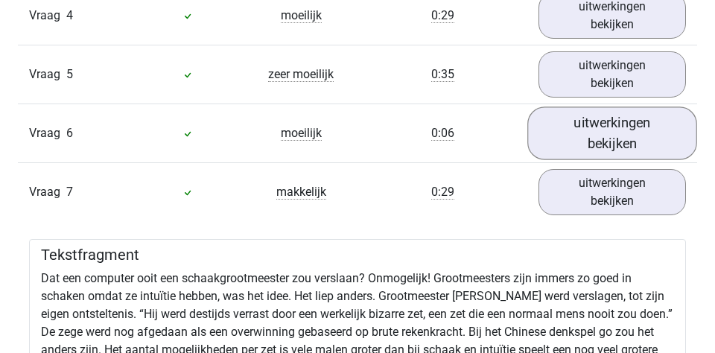
click at [544, 118] on link "uitwerkingen bekijken" at bounding box center [612, 133] width 170 height 53
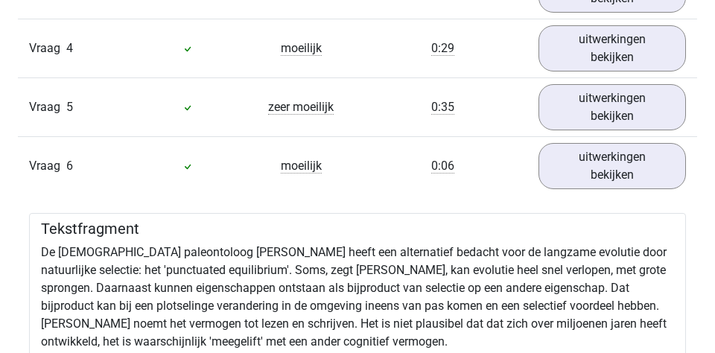
scroll to position [1103, 0]
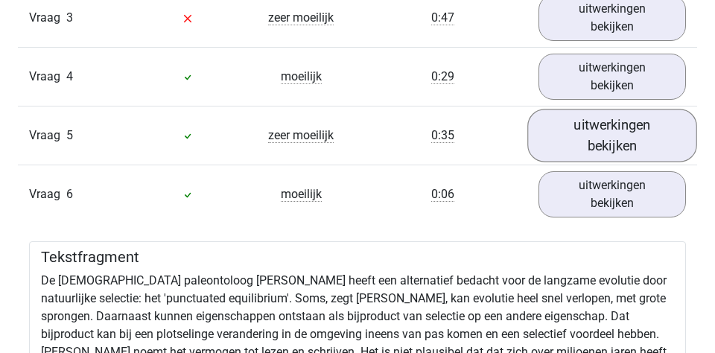
click at [555, 143] on link "uitwerkingen bekijken" at bounding box center [612, 135] width 170 height 53
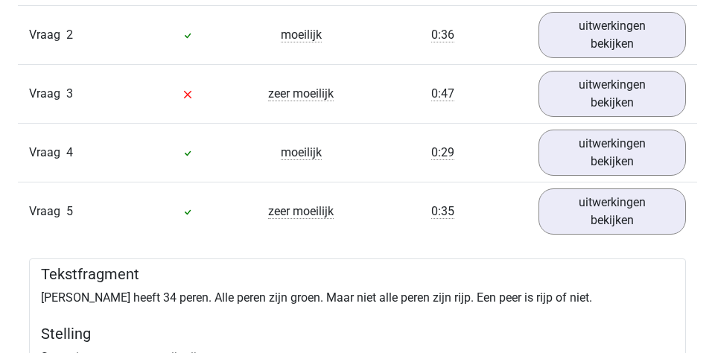
scroll to position [1001, 0]
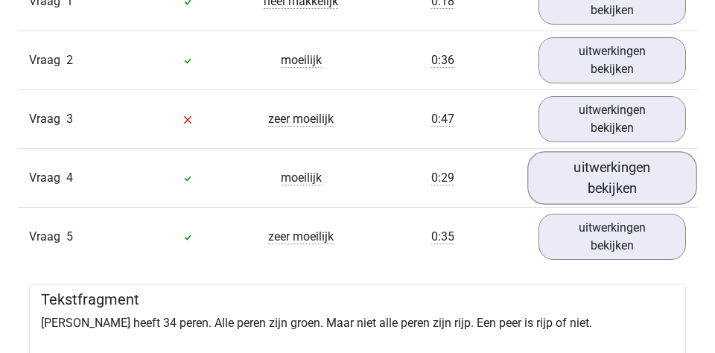
click at [578, 192] on link "uitwerkingen bekijken" at bounding box center [612, 177] width 170 height 53
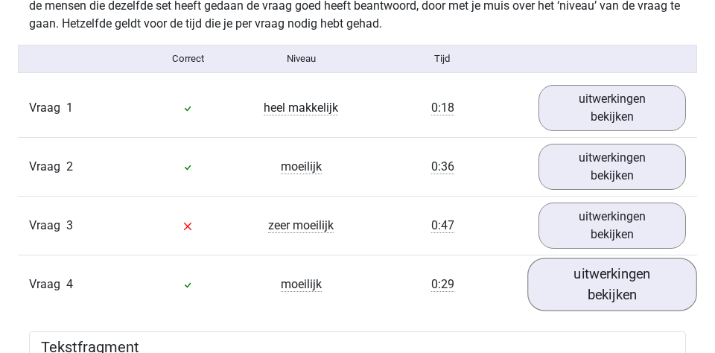
scroll to position [1010, 0]
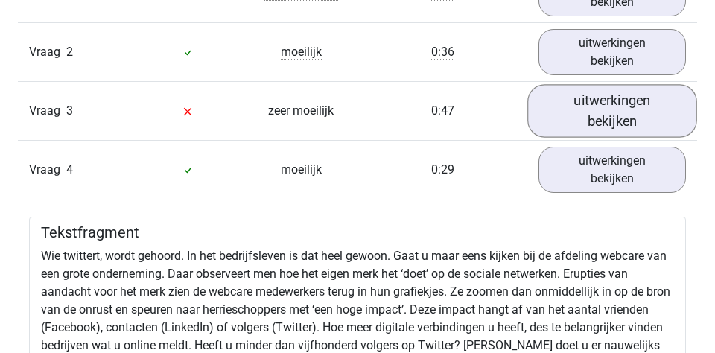
click at [578, 115] on link "uitwerkingen bekijken" at bounding box center [612, 110] width 170 height 53
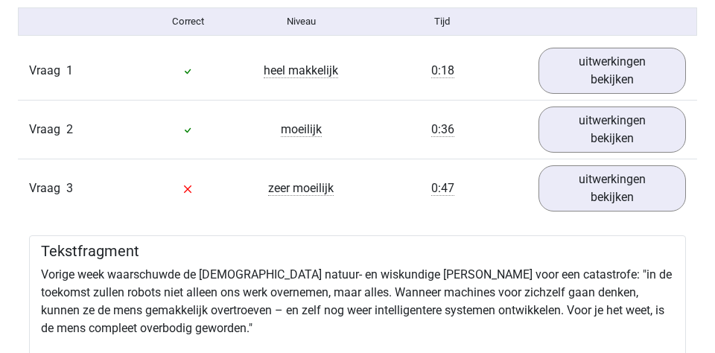
scroll to position [911, 0]
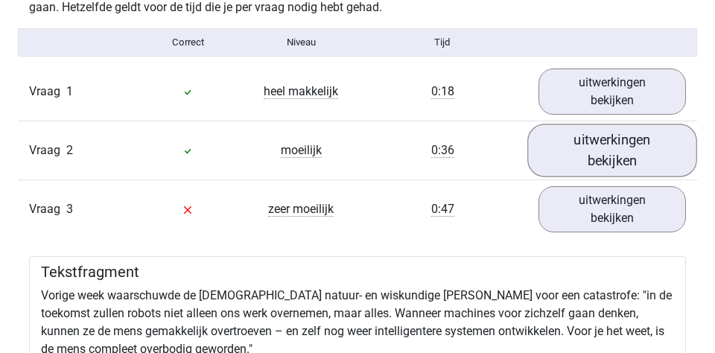
click at [570, 168] on link "uitwerkingen bekijken" at bounding box center [612, 150] width 170 height 53
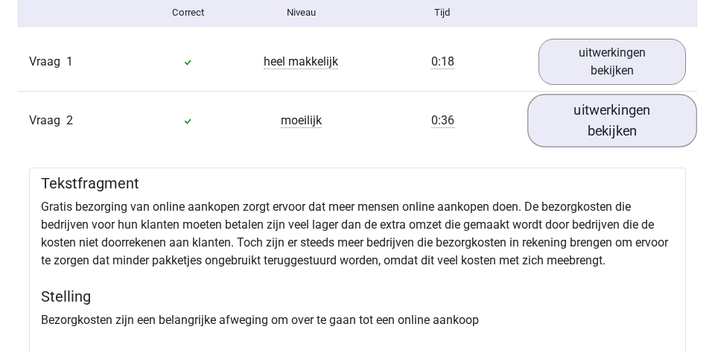
scroll to position [941, 0]
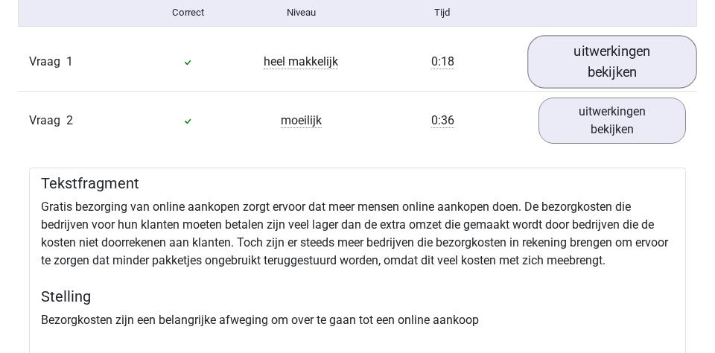
click at [548, 59] on link "uitwerkingen bekijken" at bounding box center [612, 61] width 170 height 53
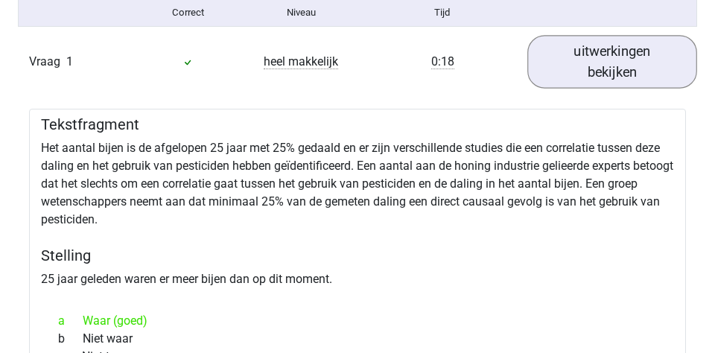
click at [582, 75] on link "uitwerkingen bekijken" at bounding box center [612, 61] width 170 height 53
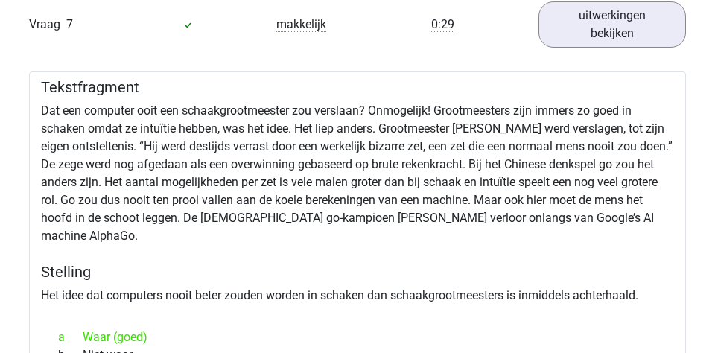
scroll to position [3864, 0]
